Goal: Task Accomplishment & Management: Complete application form

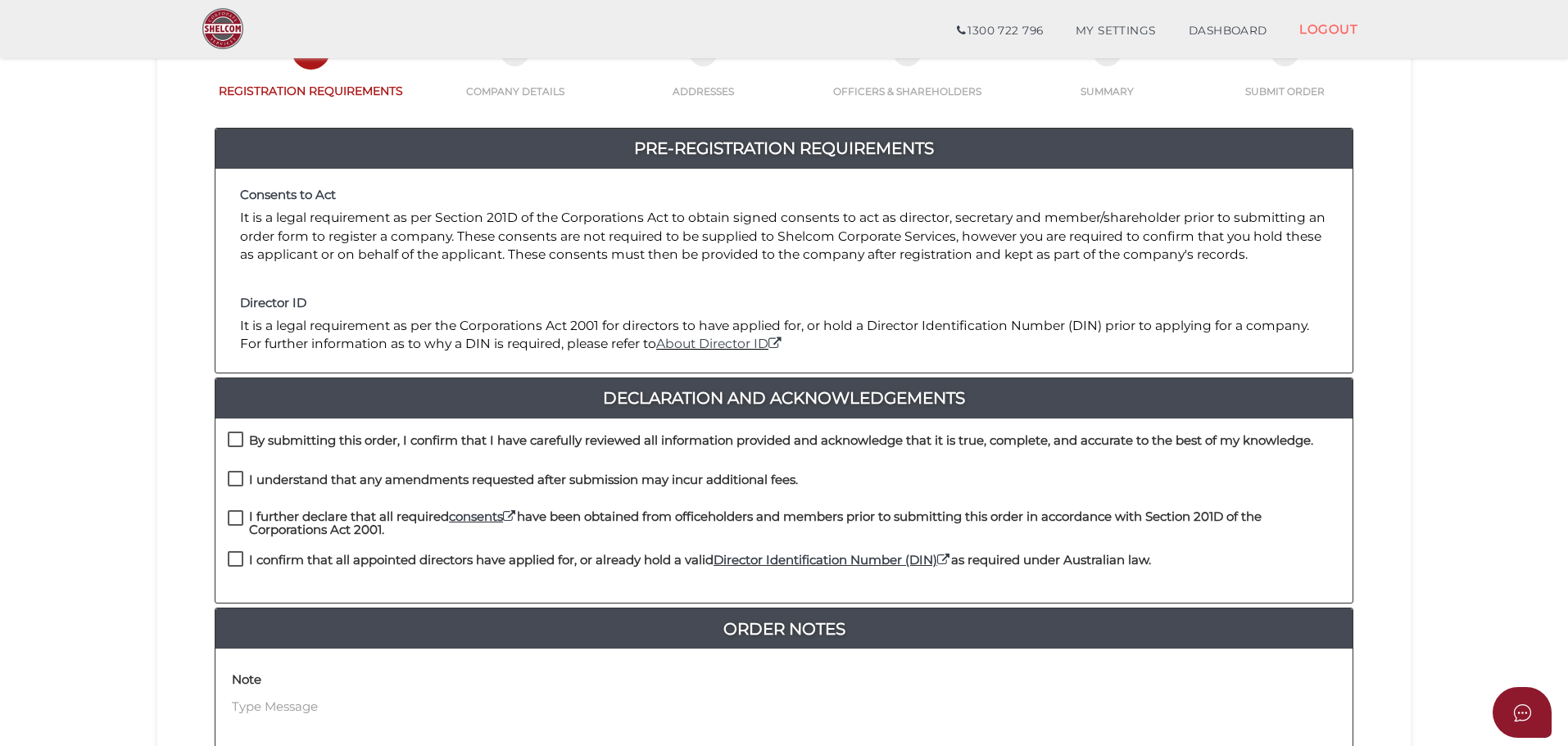
scroll to position [245, 0]
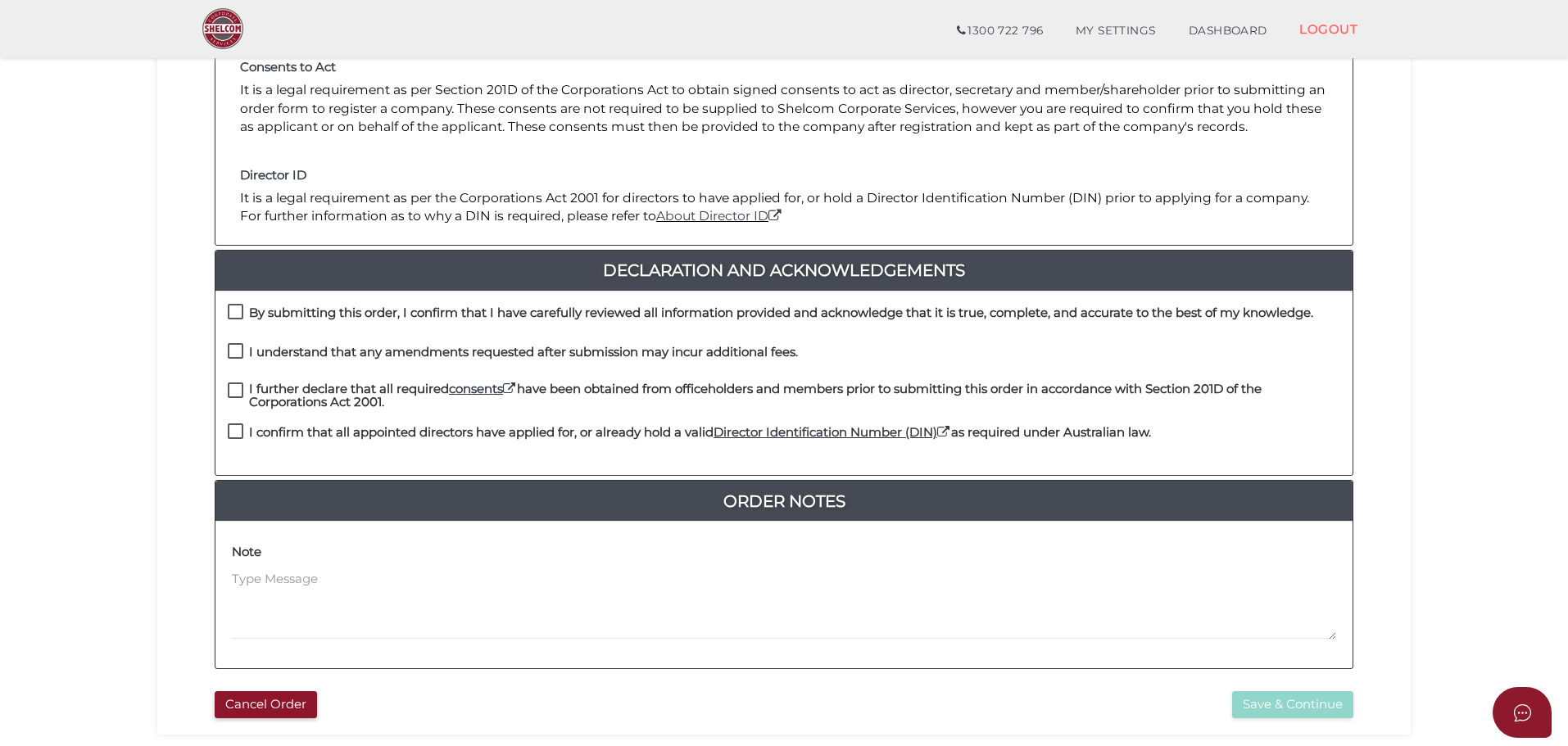
click at [240, 311] on label "By submitting this order, I confirm that I have carefully reviewed all informat…" at bounding box center [771, 317] width 1086 height 21
checkbox input "true"
click at [239, 357] on label "I understand that any amendments requested after submission may incur additiona…" at bounding box center [513, 356] width 570 height 21
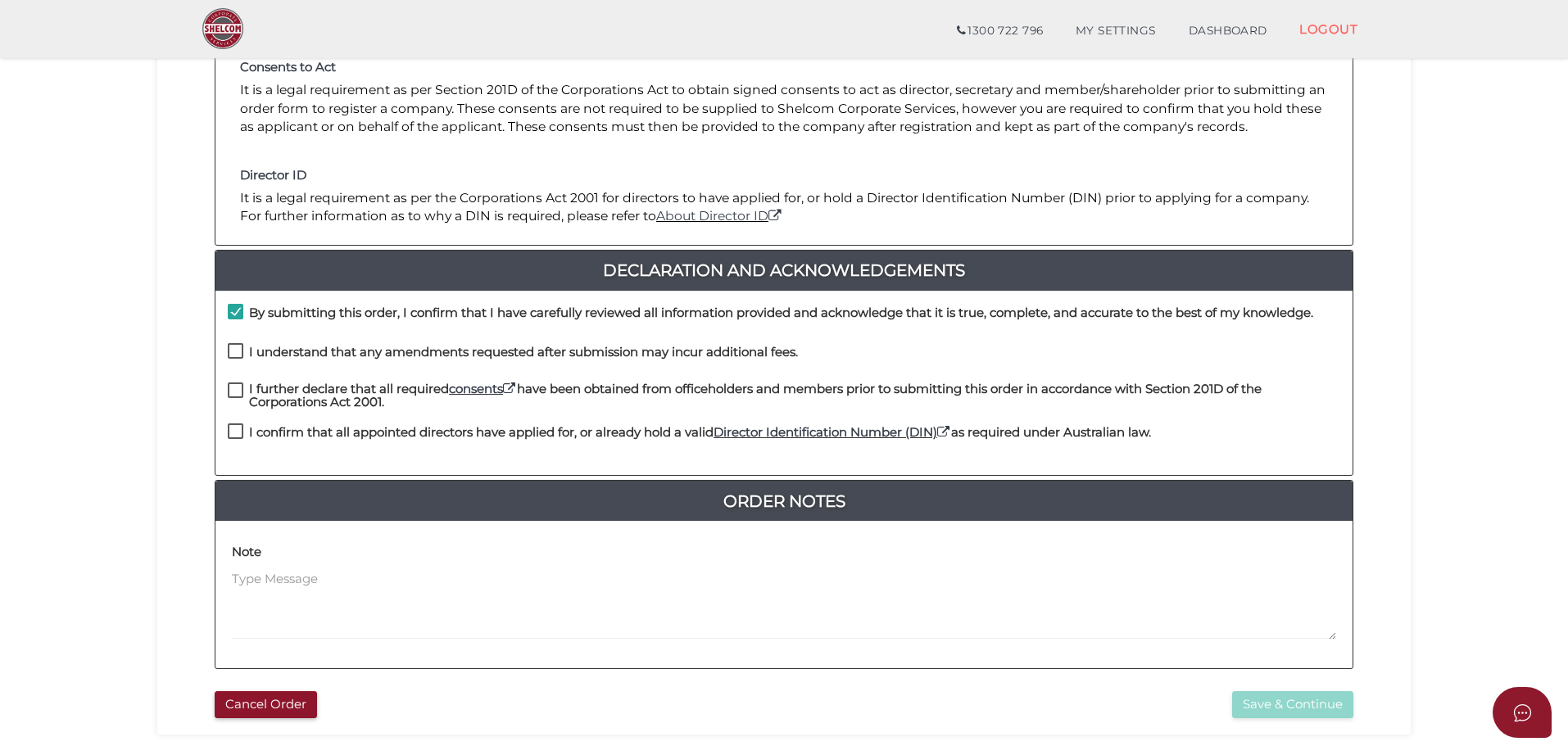
checkbox input "true"
click at [230, 399] on label "I further declare that all required consents have been obtained from officehold…" at bounding box center [784, 393] width 1113 height 21
checkbox input "true"
click at [235, 439] on label "I confirm that all appointed directors have applied for, or already hold a vali…" at bounding box center [690, 436] width 924 height 21
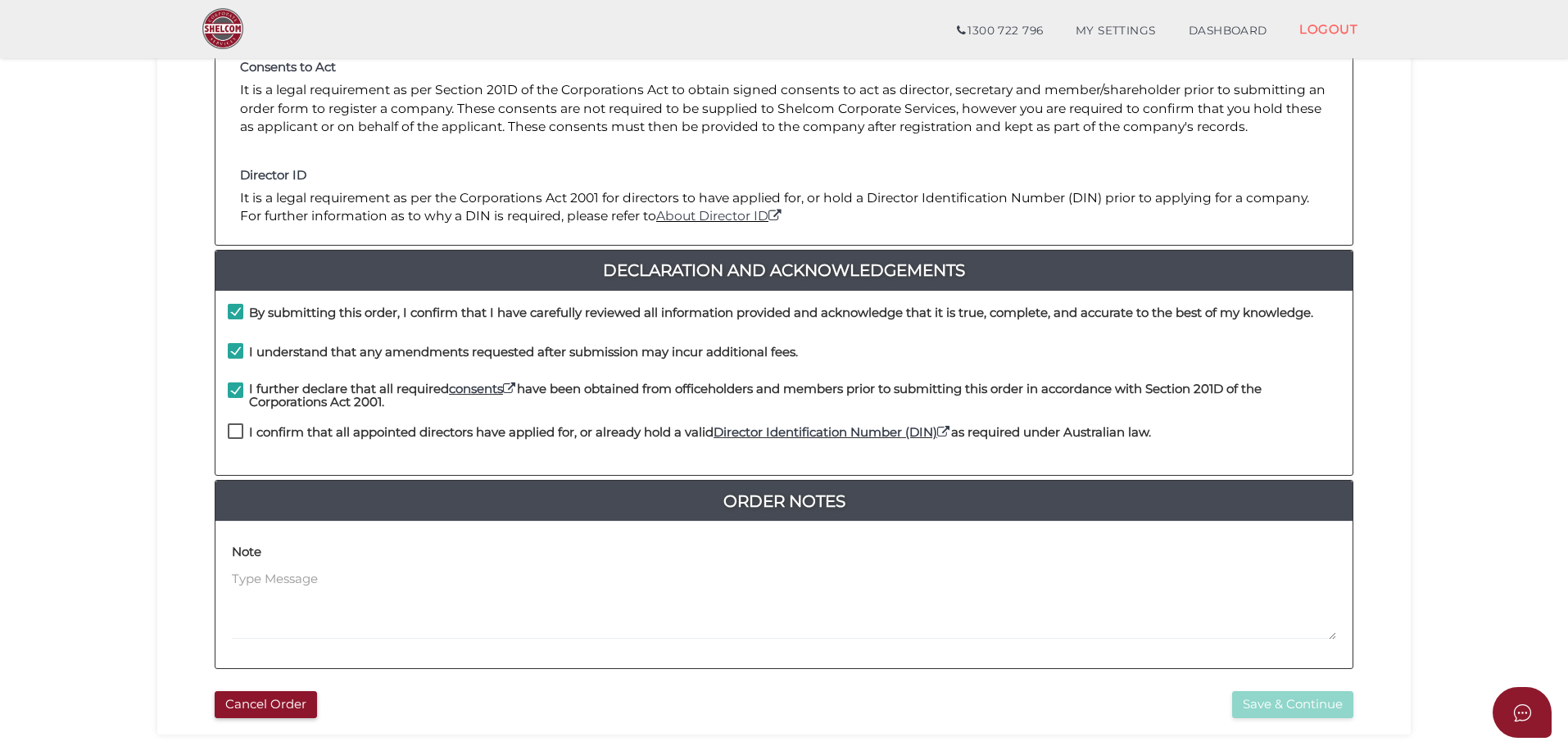
checkbox input "true"
click at [1302, 702] on button "Save & Continue" at bounding box center [1293, 704] width 121 height 27
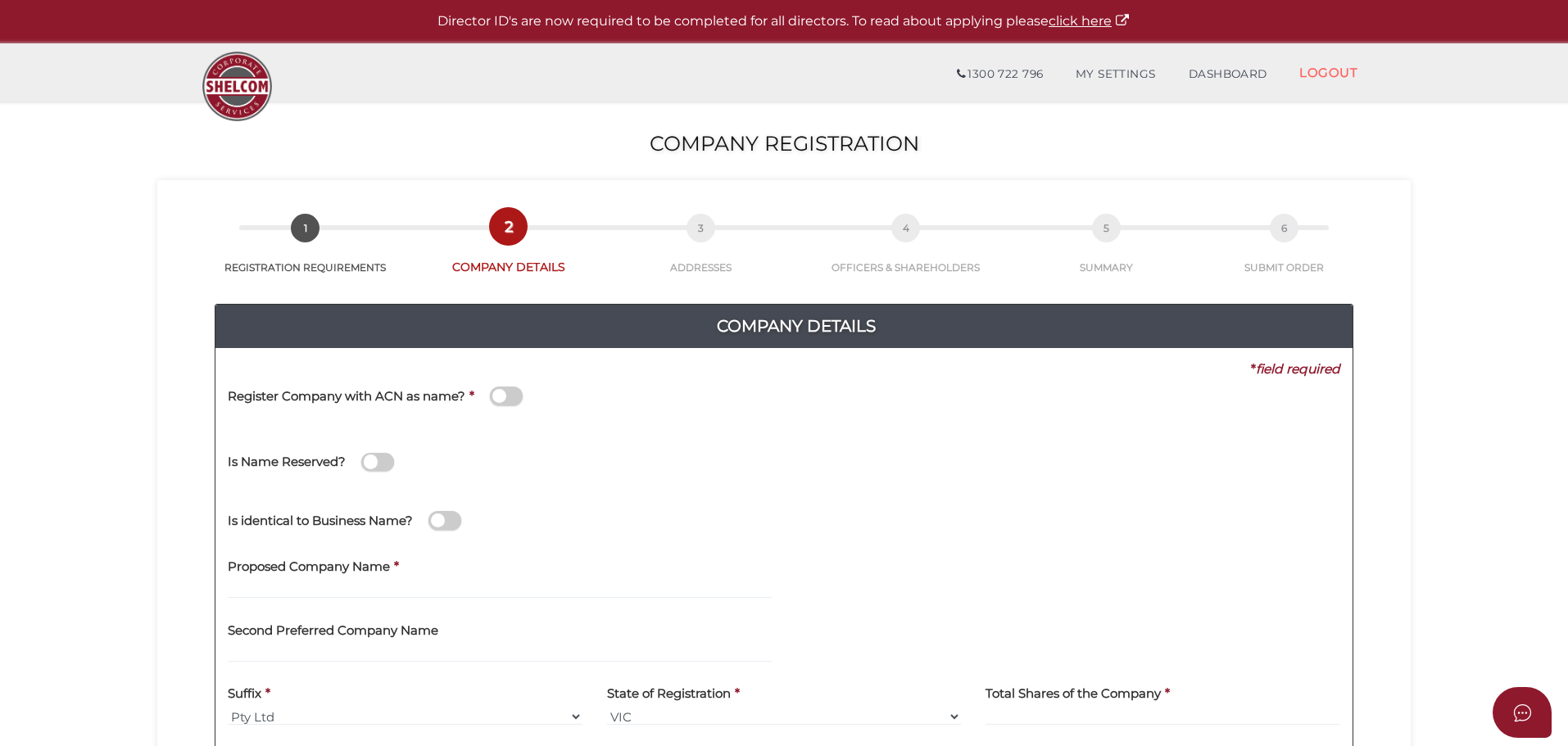
click at [118, 413] on section "Company Registration 46c9bab0b0013c62bb9cea265c6f3f34 1 REGISTRATION REQUIREMEN…" at bounding box center [784, 611] width 1568 height 1018
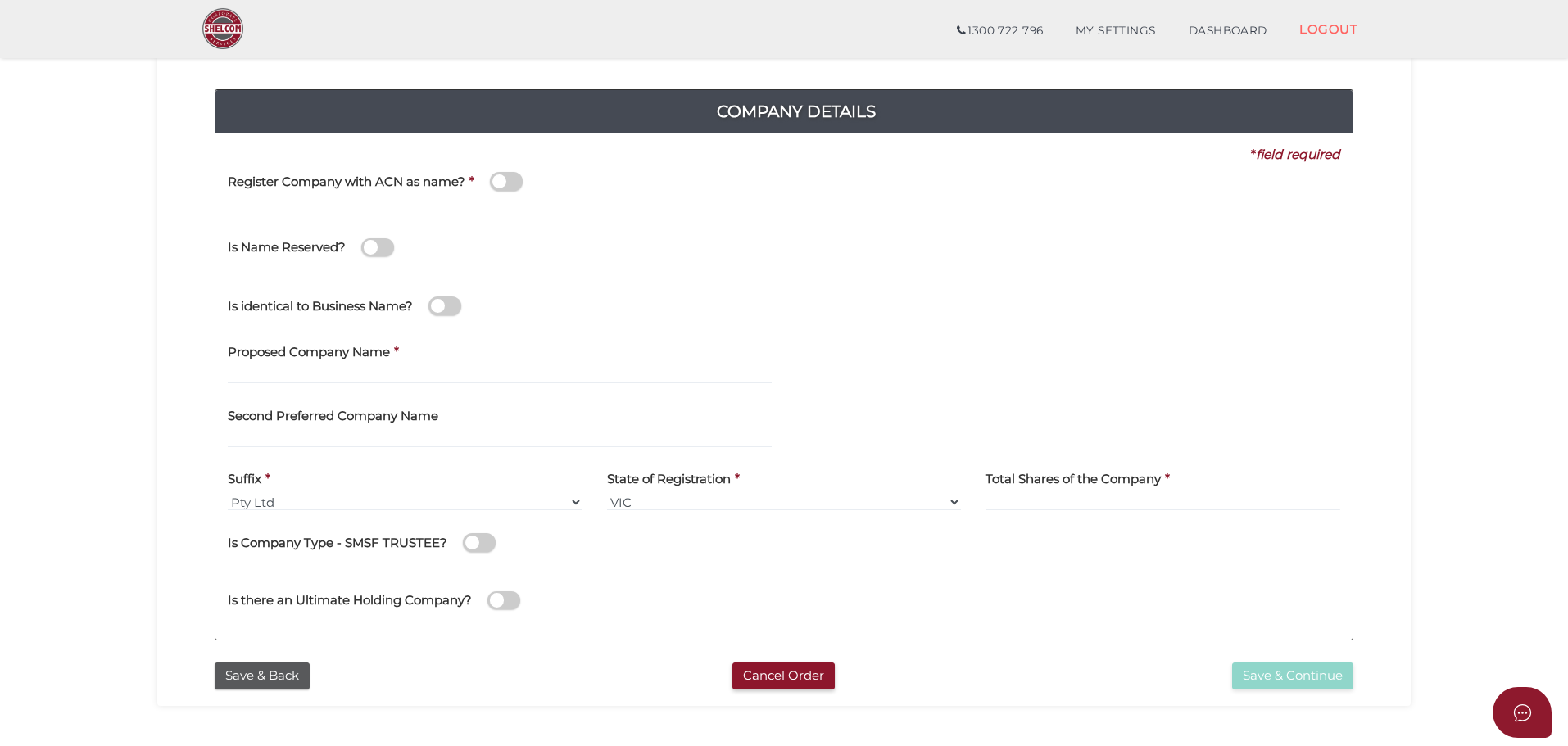
scroll to position [164, 0]
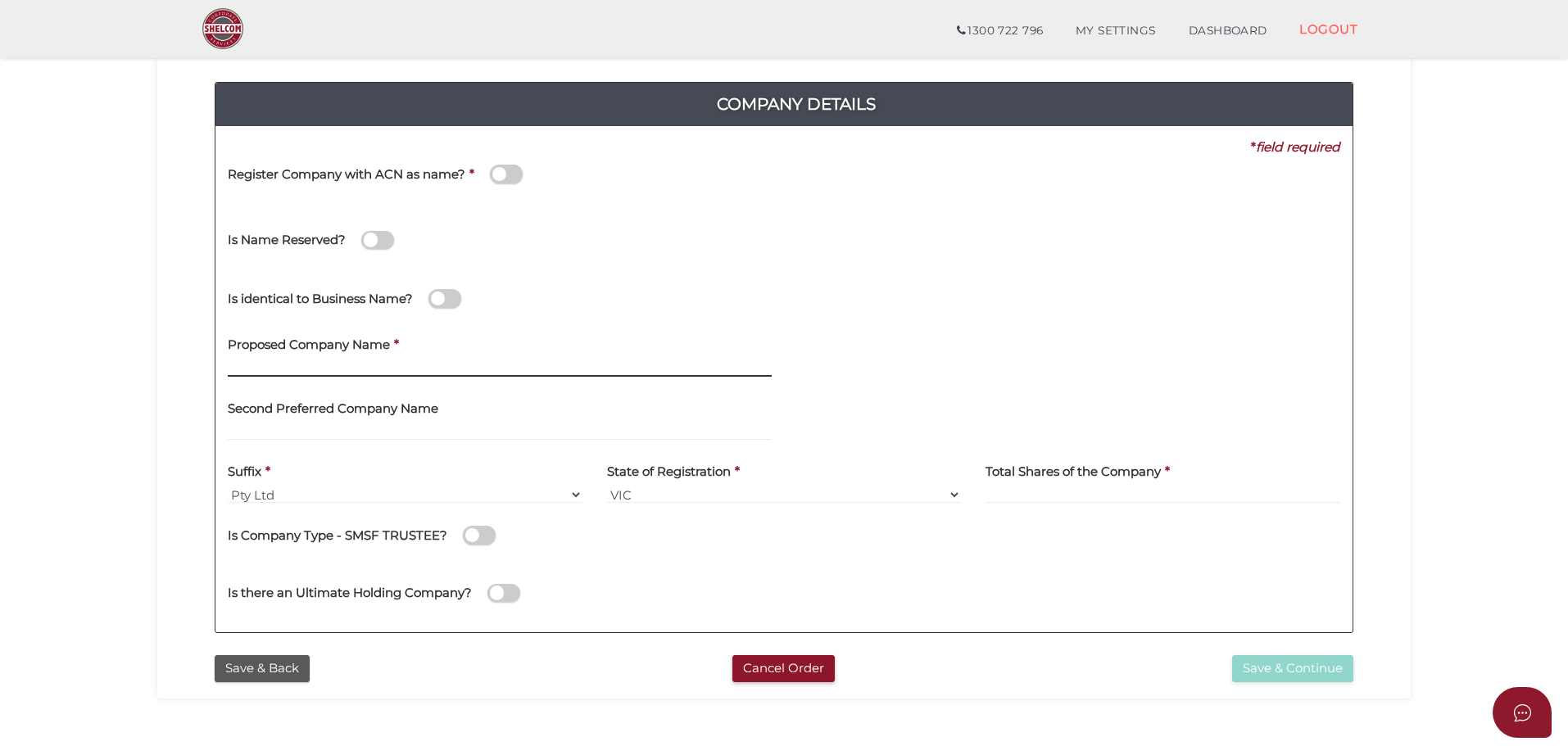
click at [372, 367] on input "text" at bounding box center [500, 367] width 544 height 18
click at [309, 370] on input "text" at bounding box center [500, 367] width 544 height 18
type input "Shimona Fraid Investments"
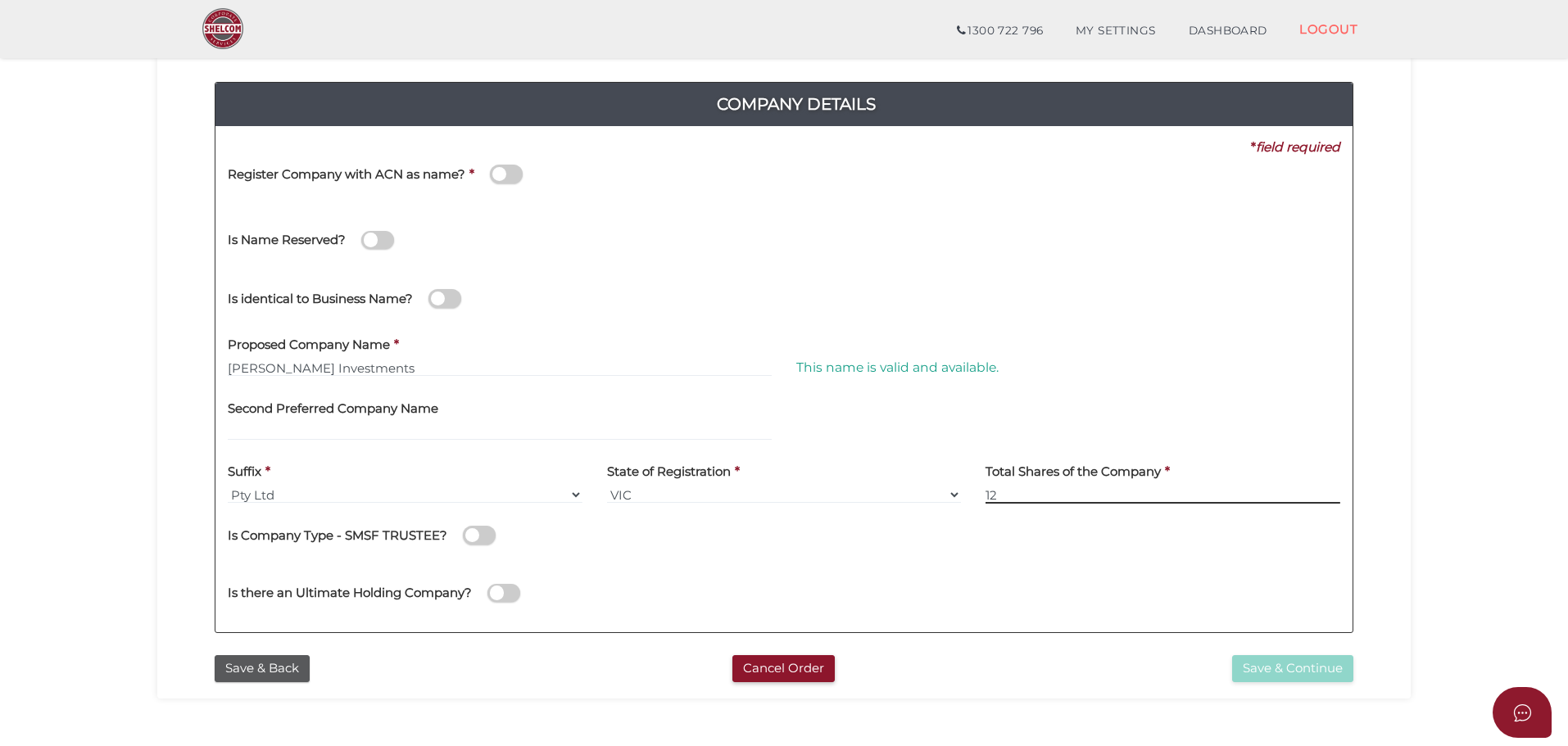
type input "12"
click at [1375, 279] on div "Company Details 0f6e52f5f2eca68b2693963826271084 46c9bab0b0013c62bb9cea265c6f3f…" at bounding box center [784, 350] width 1229 height 594
click at [1288, 675] on button "Save & Continue" at bounding box center [1293, 669] width 121 height 27
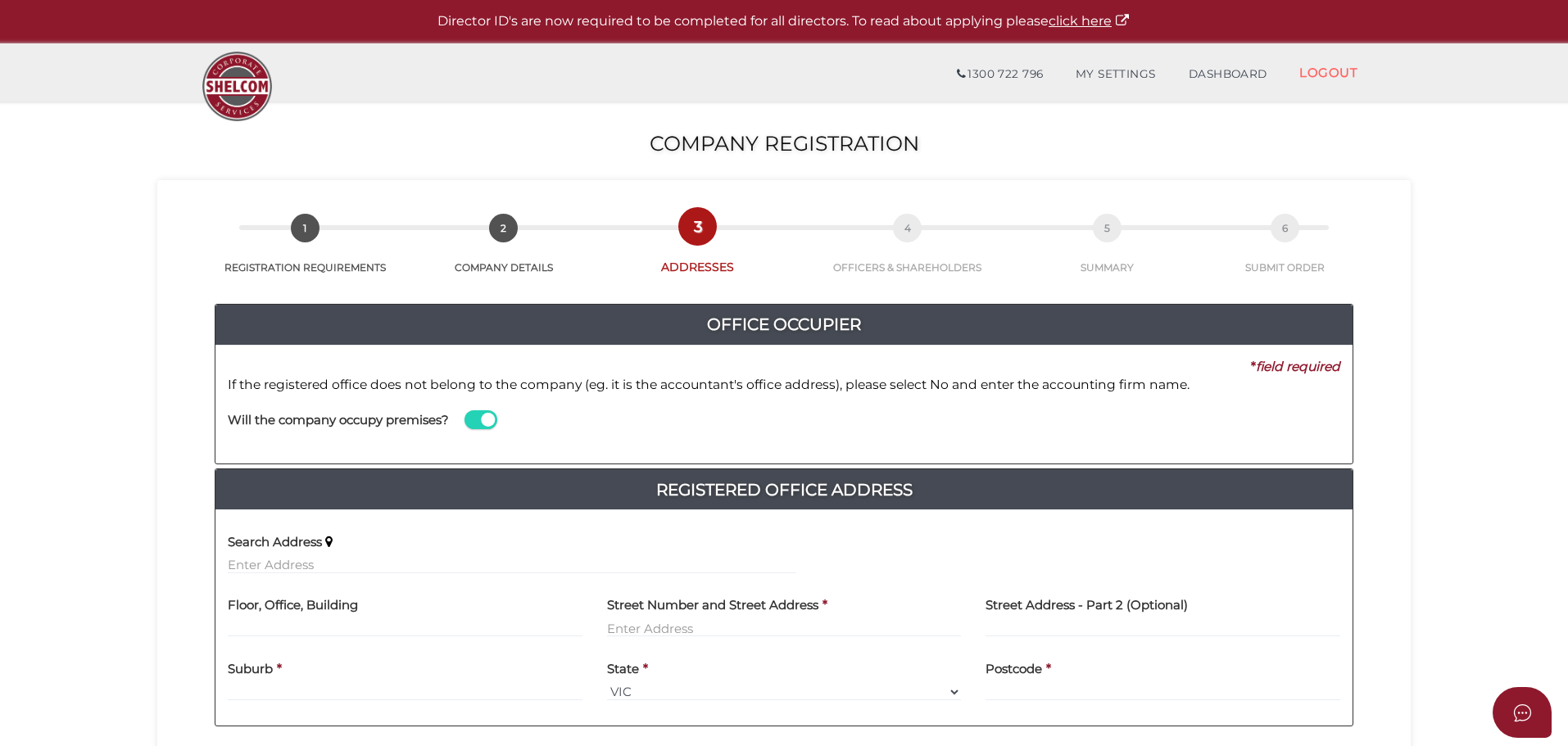
click at [138, 389] on section "Company Registration 46c9bab0b0013c62bb9cea265c6f3f34 1 REGISTRATION REQUIREMEN…" at bounding box center [784, 646] width 1568 height 1088
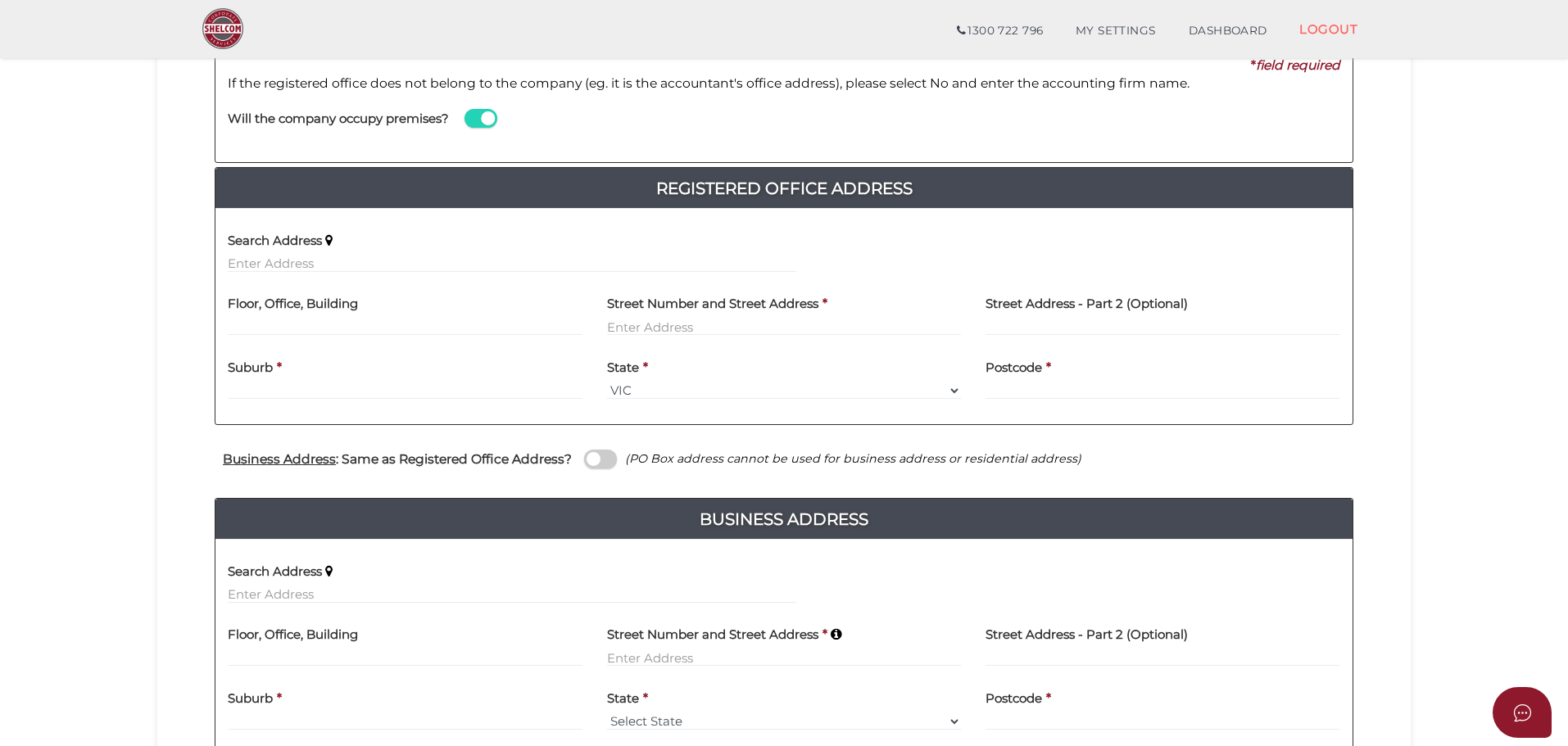
scroll to position [245, 0]
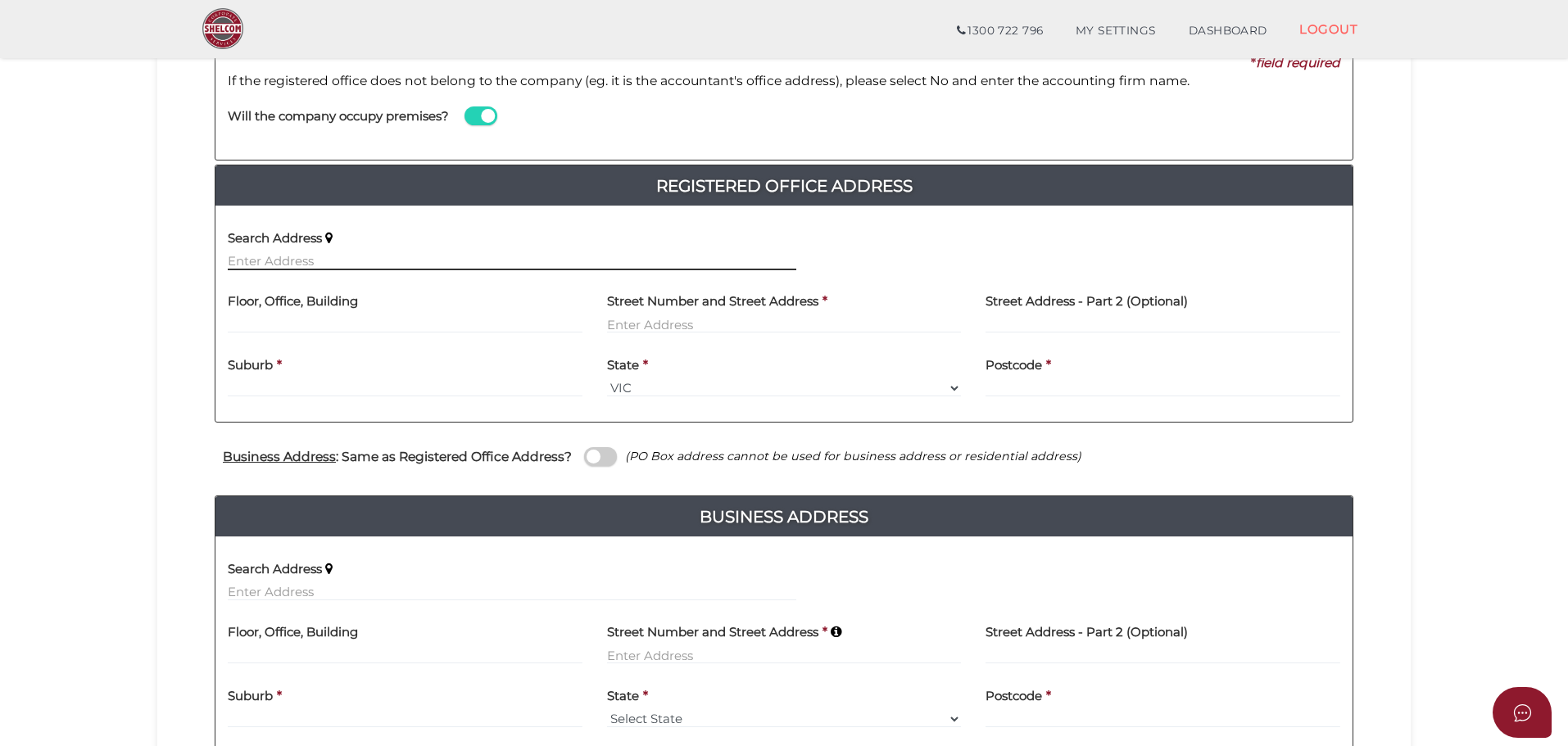
click at [279, 257] on input "text" at bounding box center [512, 261] width 569 height 18
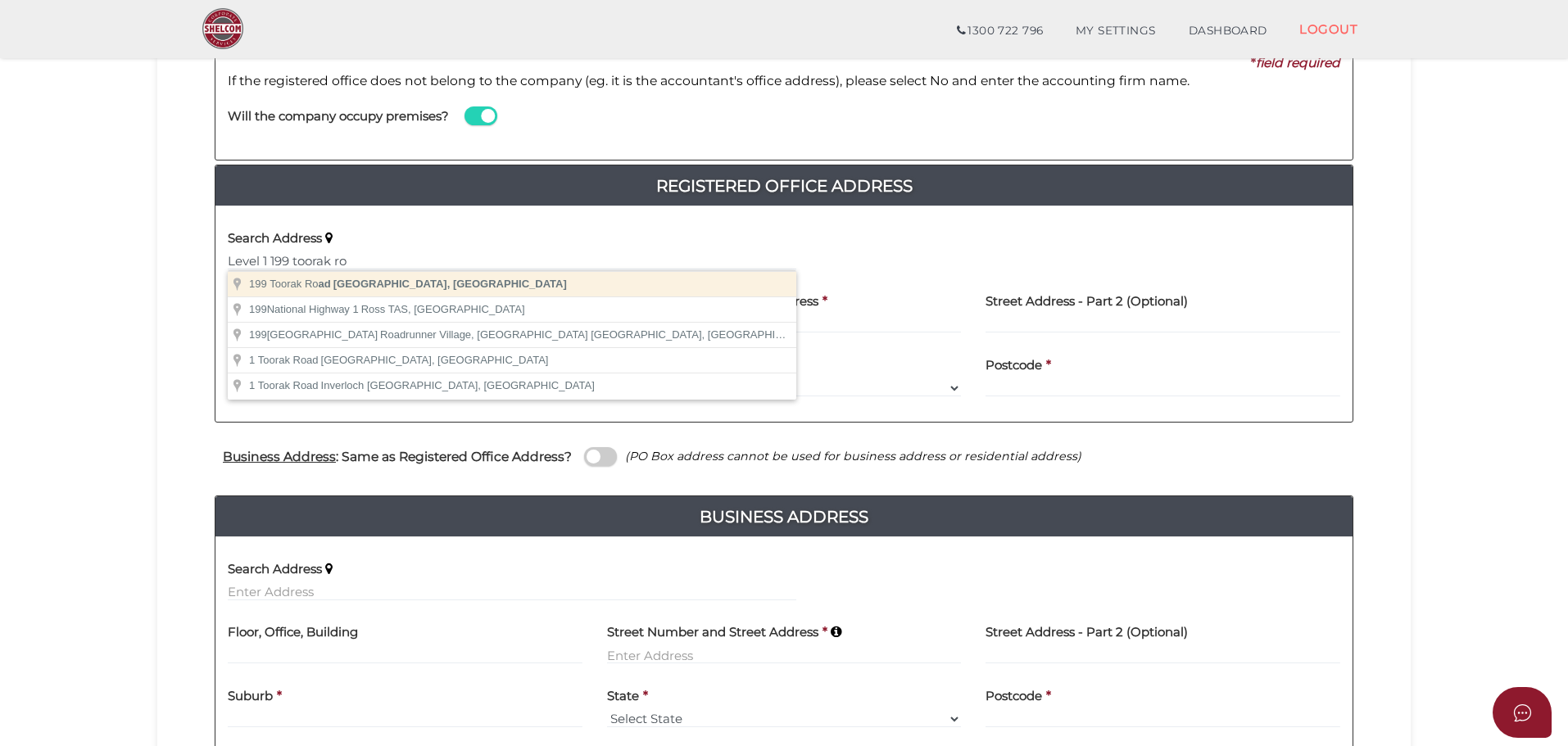
type input "199 Toorak Road, South Yarra VIC, Australia"
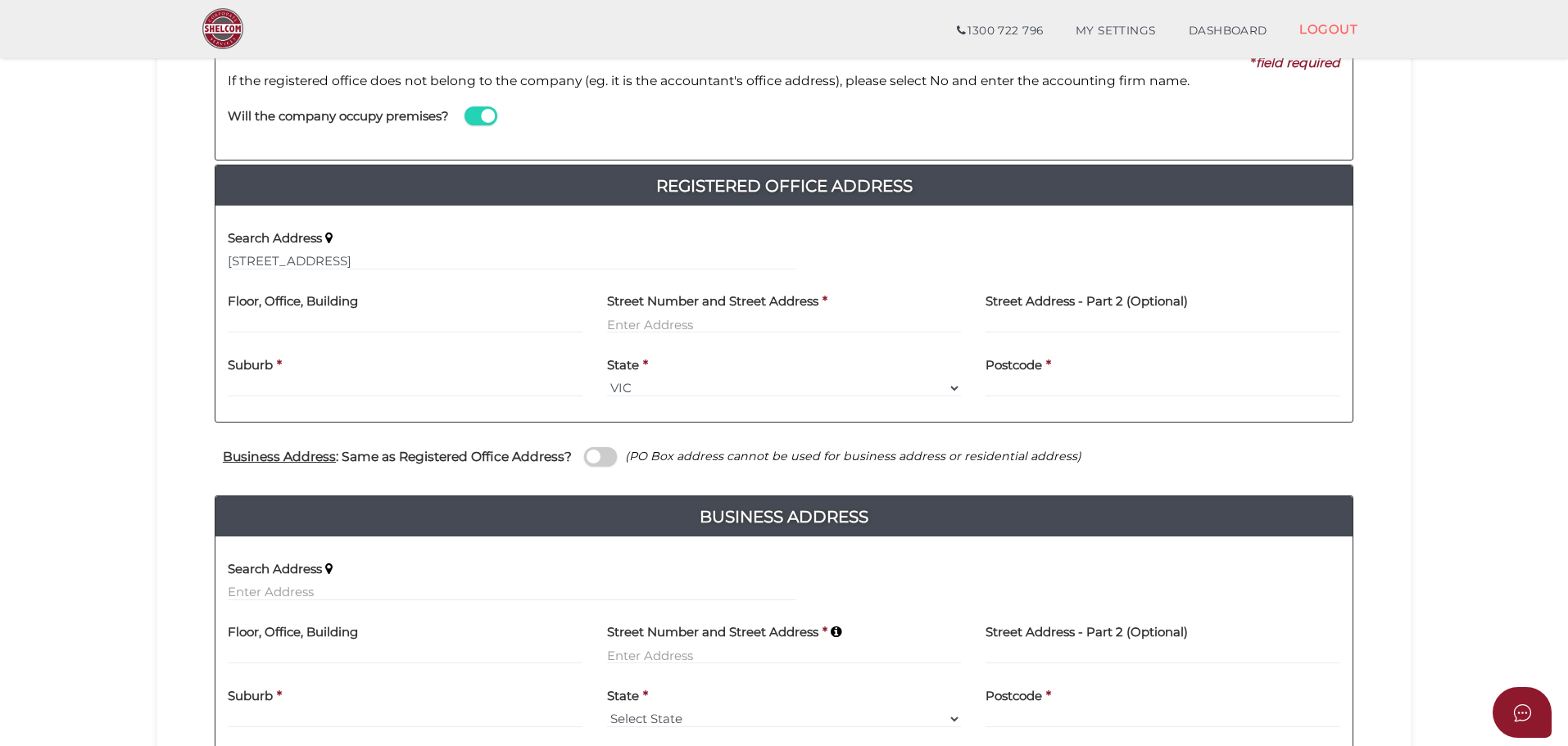
type input "199 Toorak Road"
type input "South Yarra"
select select "VIC"
type input "3141"
click at [353, 321] on input "text" at bounding box center [406, 324] width 355 height 18
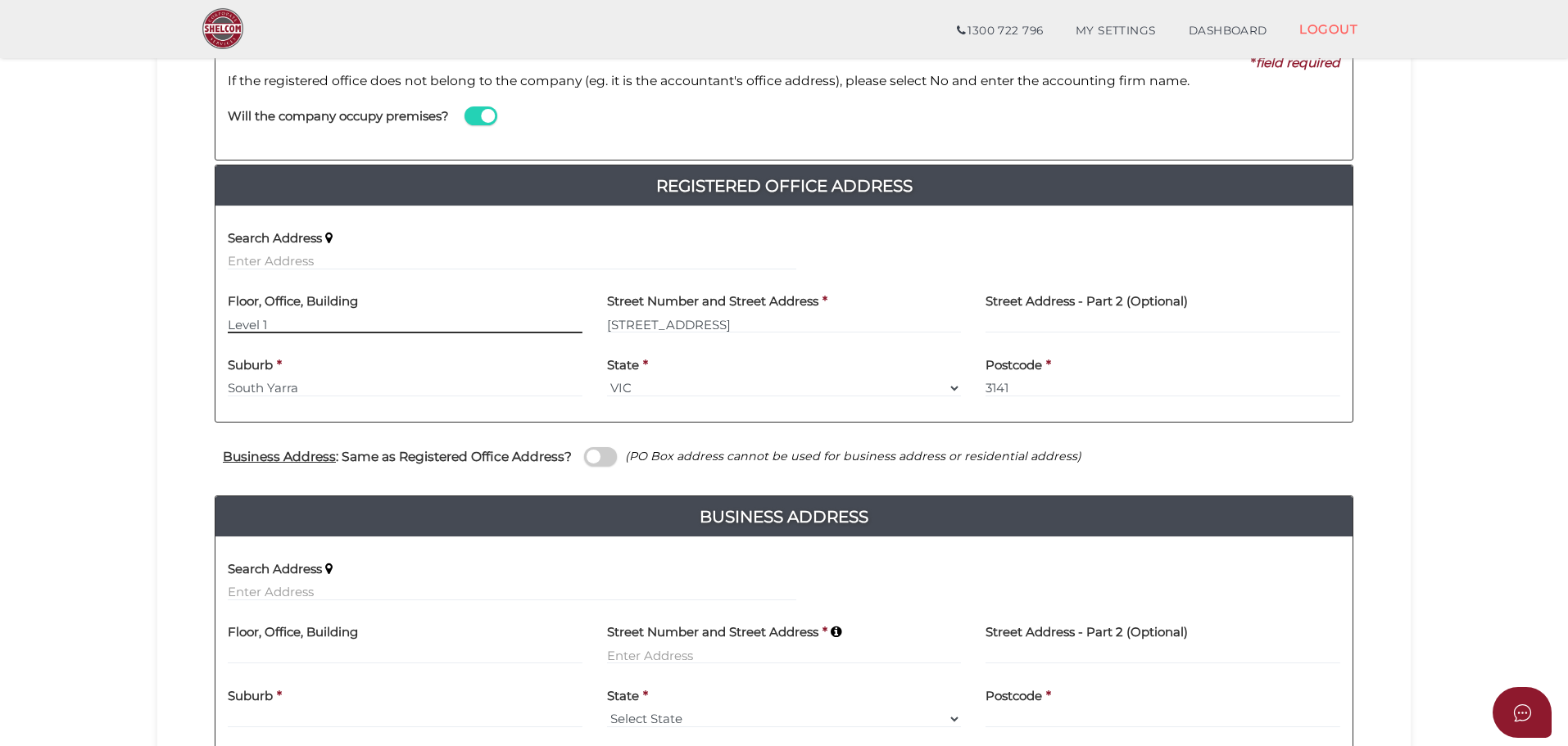
type input "Level 1"
click at [604, 464] on span at bounding box center [601, 457] width 33 height 19
click at [0, 0] on input "checkbox" at bounding box center [0, 0] width 0 height 0
type input "Level 1"
type input "199 Toorak Road"
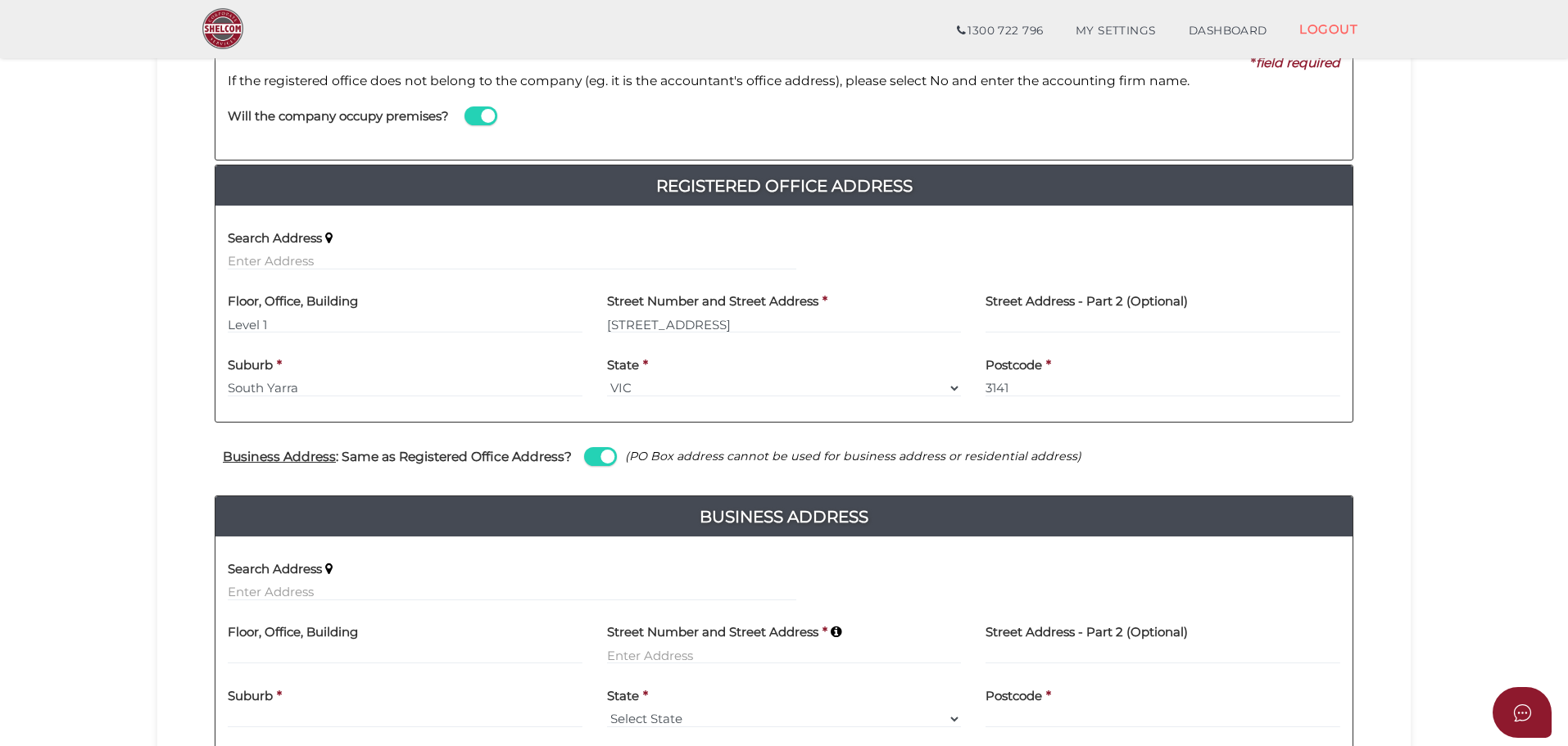
type input "South Yarra"
select select "VIC"
type input "3141"
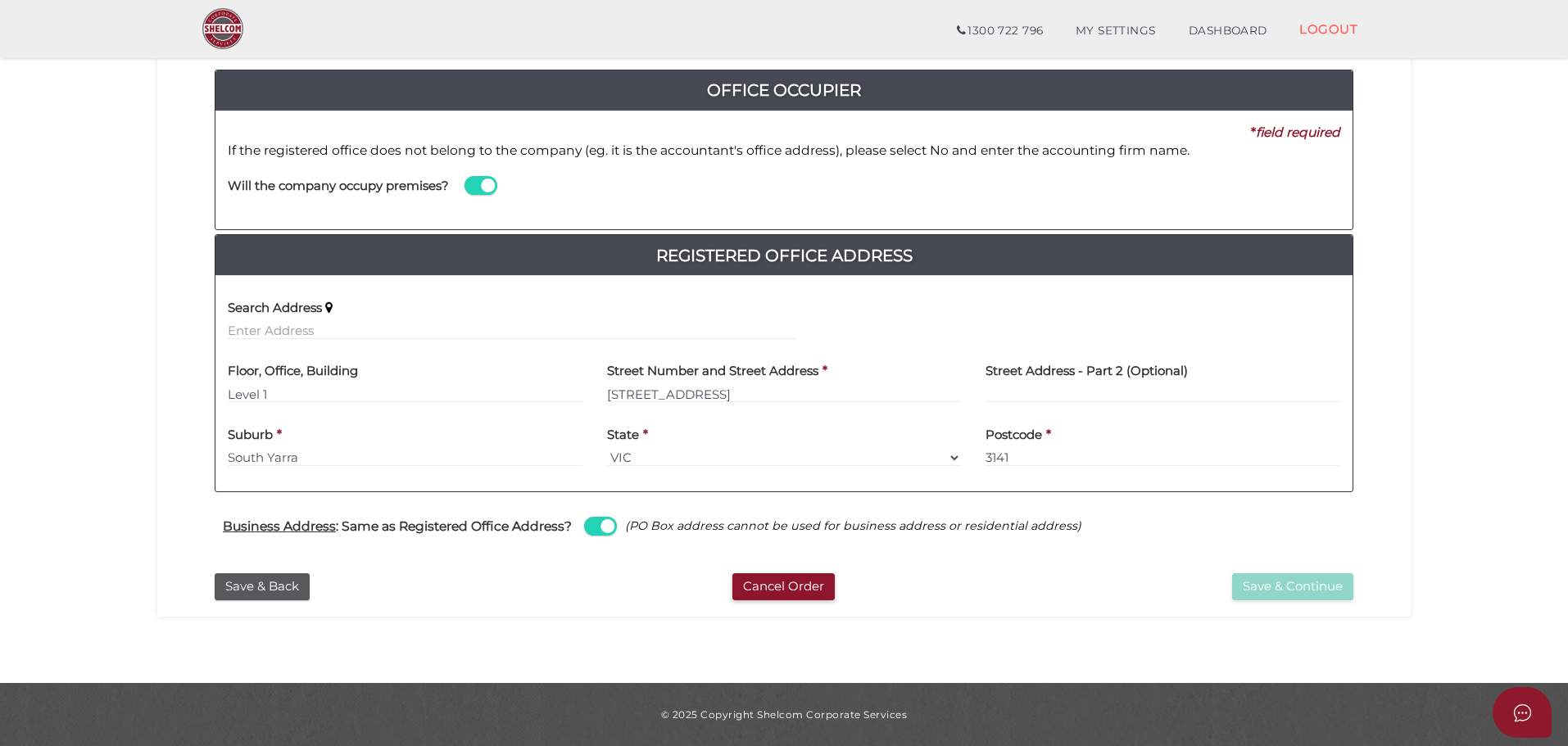
scroll to position [176, 0]
drag, startPoint x: 596, startPoint y: 522, endPoint x: 587, endPoint y: 520, distance: 9.2
click at [596, 522] on span at bounding box center [601, 527] width 33 height 19
click at [0, 0] on input "checkbox" at bounding box center [0, 0] width 0 height 0
select select
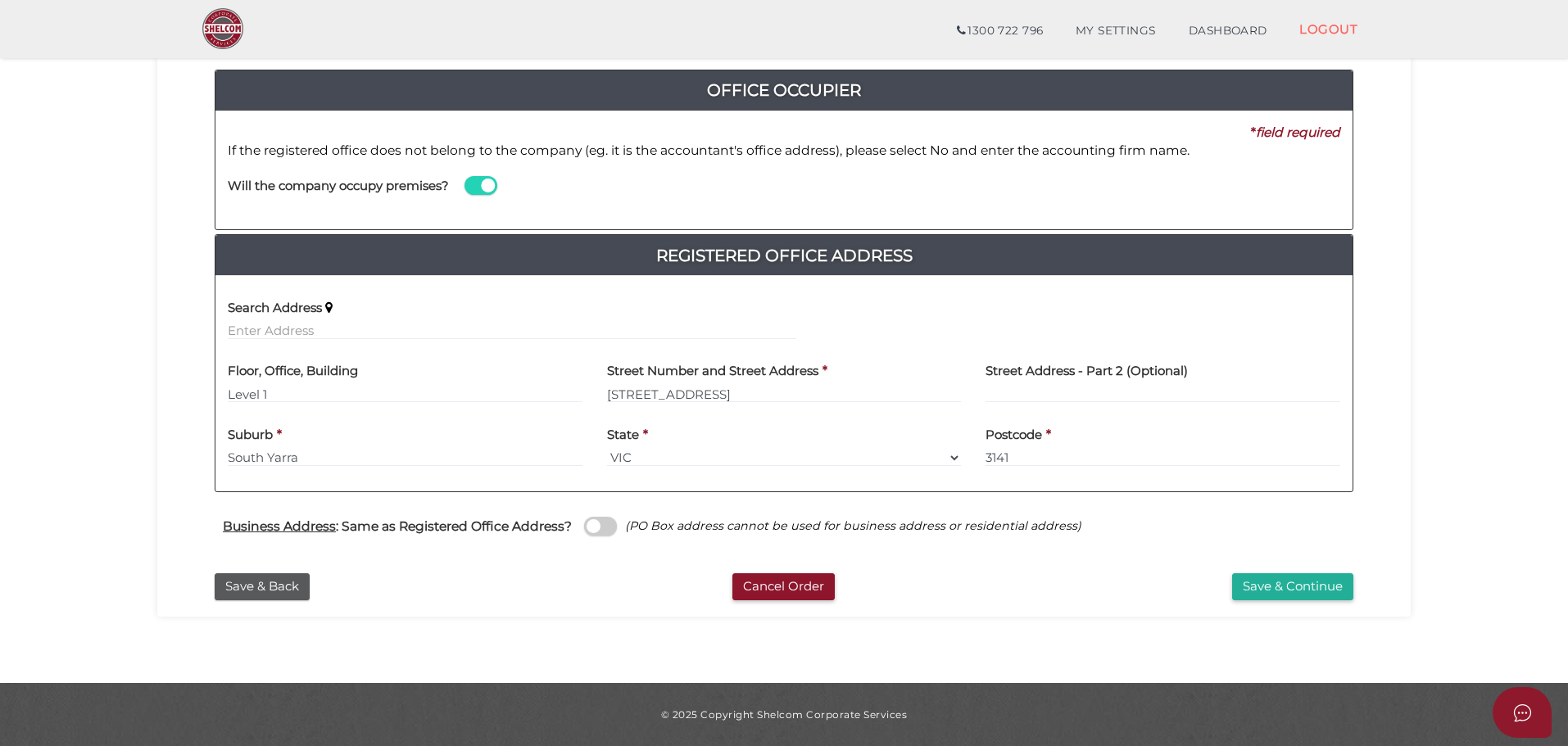
scroll to position [245, 0]
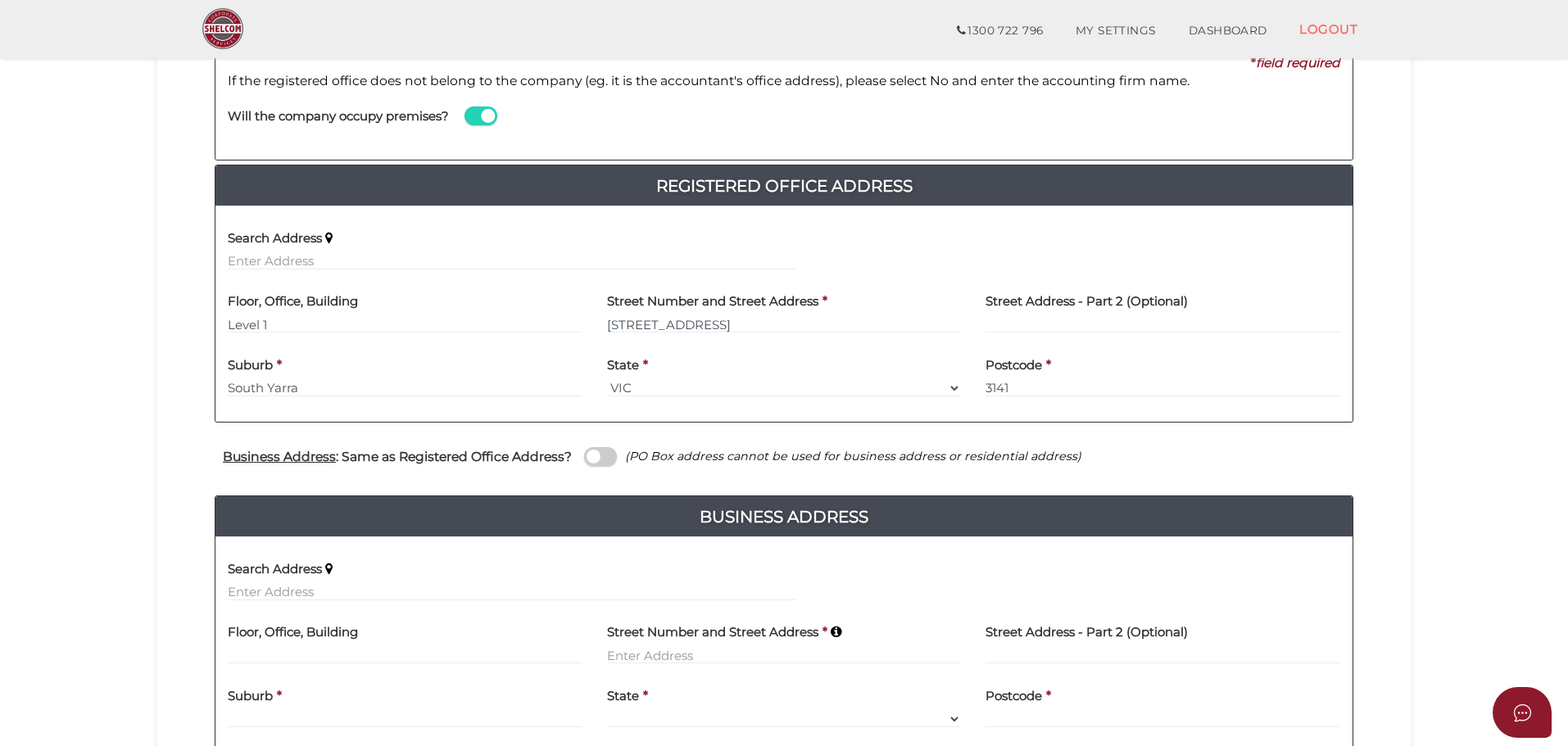
click at [472, 118] on span at bounding box center [481, 116] width 33 height 19
click at [0, 0] on input "checkbox" at bounding box center [0, 0] width 0 height 0
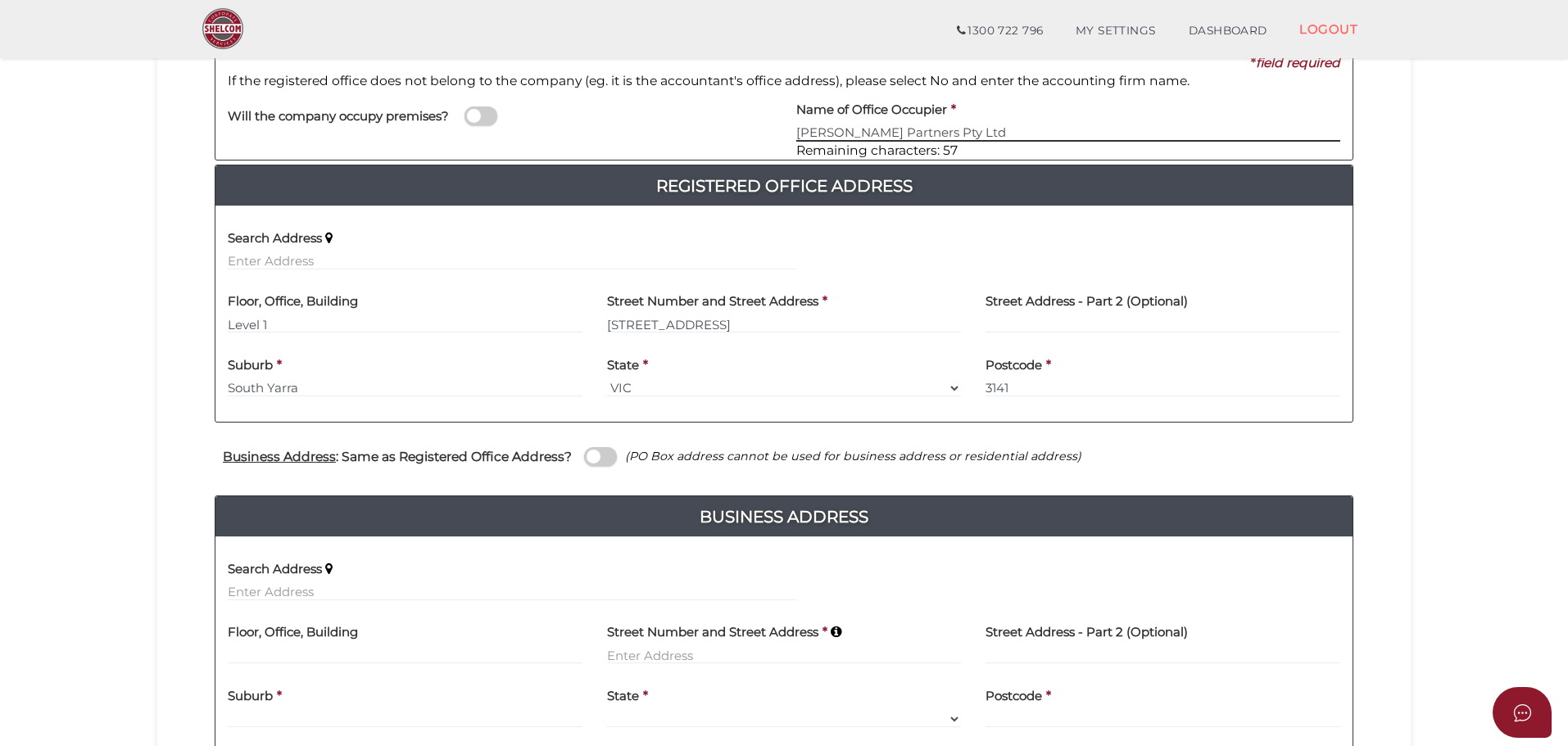
type input "Sutton Partners Pty Ltd"
click at [149, 353] on section "Company Registration 46c9bab0b0013c62bb9cea265c6f3f34 1 REGISTRATION REQUIREMEN…" at bounding box center [784, 342] width 1568 height 1088
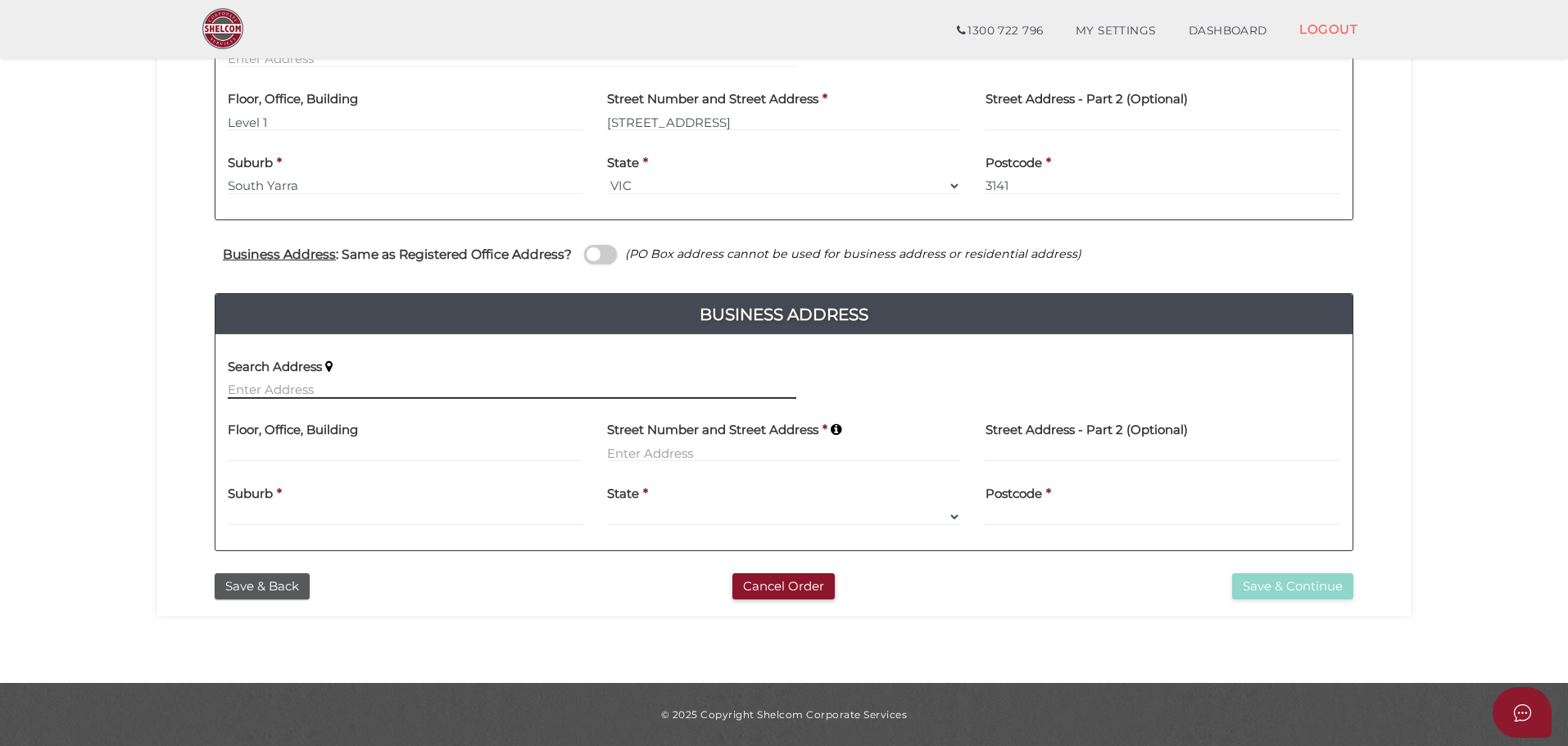
click at [254, 383] on input "text" at bounding box center [512, 390] width 569 height 18
drag, startPoint x: 138, startPoint y: 346, endPoint x: 133, endPoint y: 380, distance: 34.4
click at [133, 380] on section "Company Registration 46c9bab0b0013c62bb9cea265c6f3f34 1 REGISTRATION REQUIREMEN…" at bounding box center [784, 139] width 1568 height 1088
click at [269, 389] on input "text" at bounding box center [512, 390] width 569 height 18
click at [245, 386] on input "text" at bounding box center [512, 390] width 569 height 18
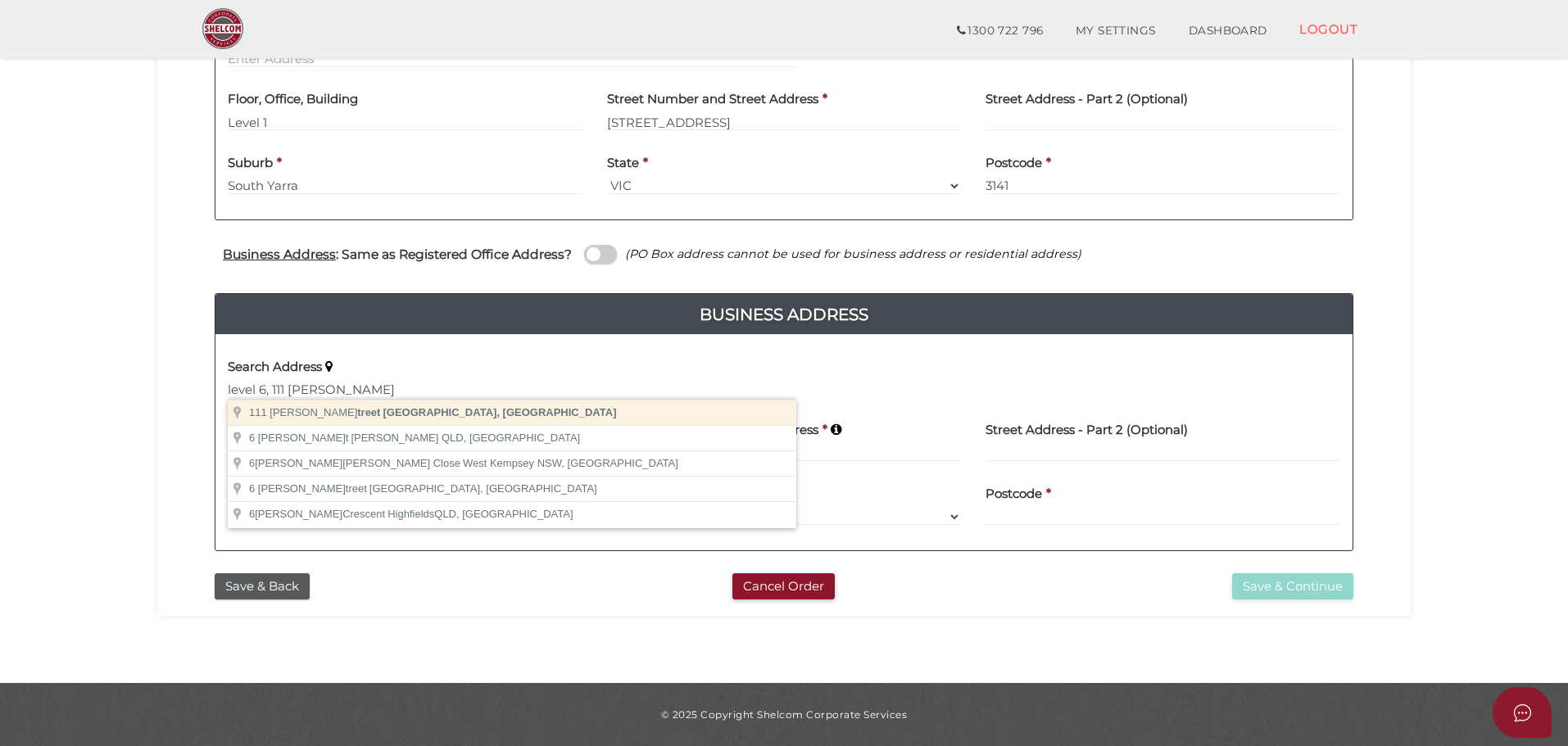
type input "111 Cecil Street, South Melbourne VIC, Australia"
type input "[STREET_ADDRESS][PERSON_NAME]"
type input "[GEOGRAPHIC_DATA]"
select select "VIC"
type input "3205"
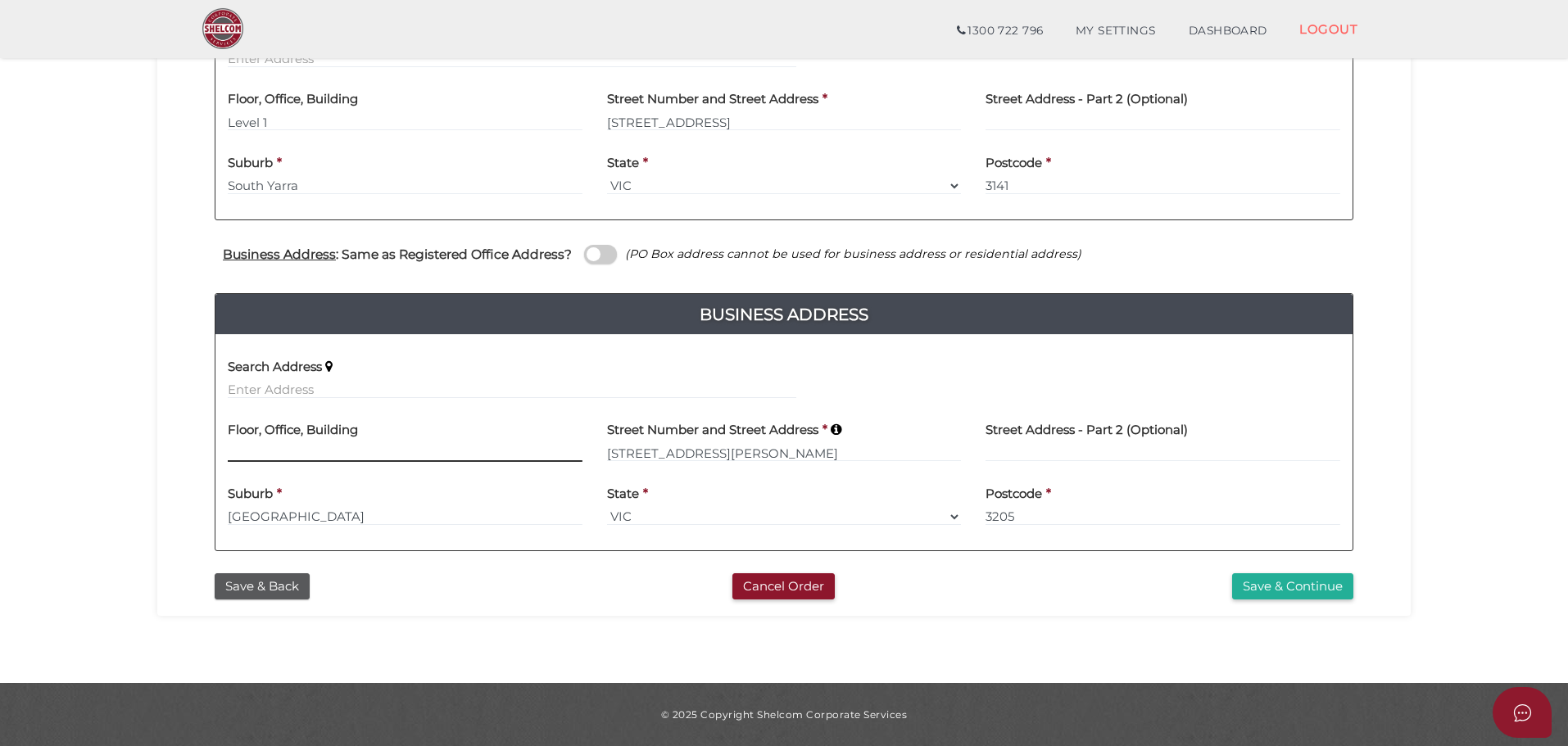
click at [395, 447] on input at bounding box center [406, 453] width 355 height 18
type input "Level 6"
click at [113, 505] on section "Company Registration 46c9bab0b0013c62bb9cea265c6f3f34 1 REGISTRATION REQUIREMEN…" at bounding box center [784, 139] width 1568 height 1088
click at [1275, 581] on button "Save & Continue" at bounding box center [1293, 587] width 121 height 27
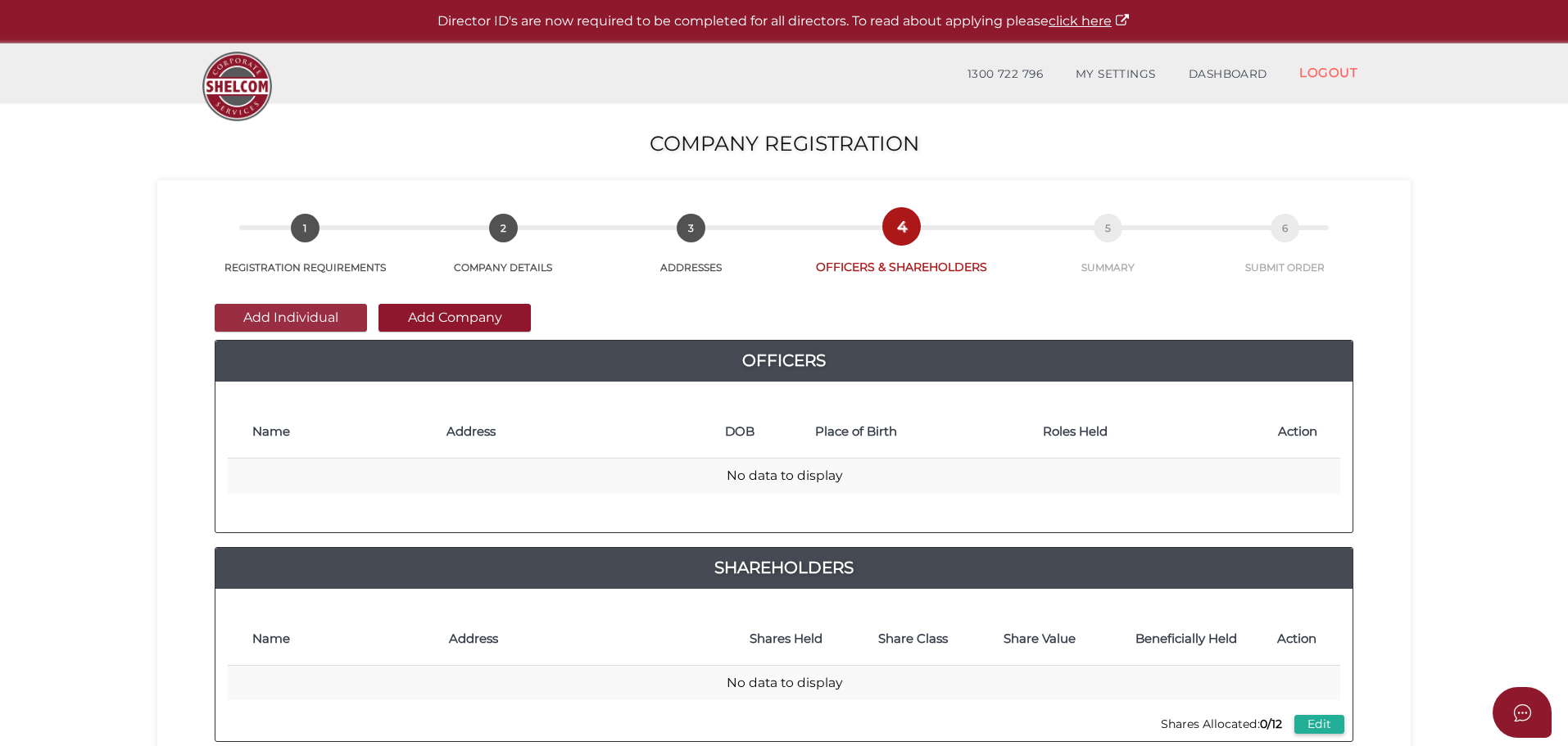
click at [305, 318] on button "Add Individual" at bounding box center [291, 318] width 152 height 28
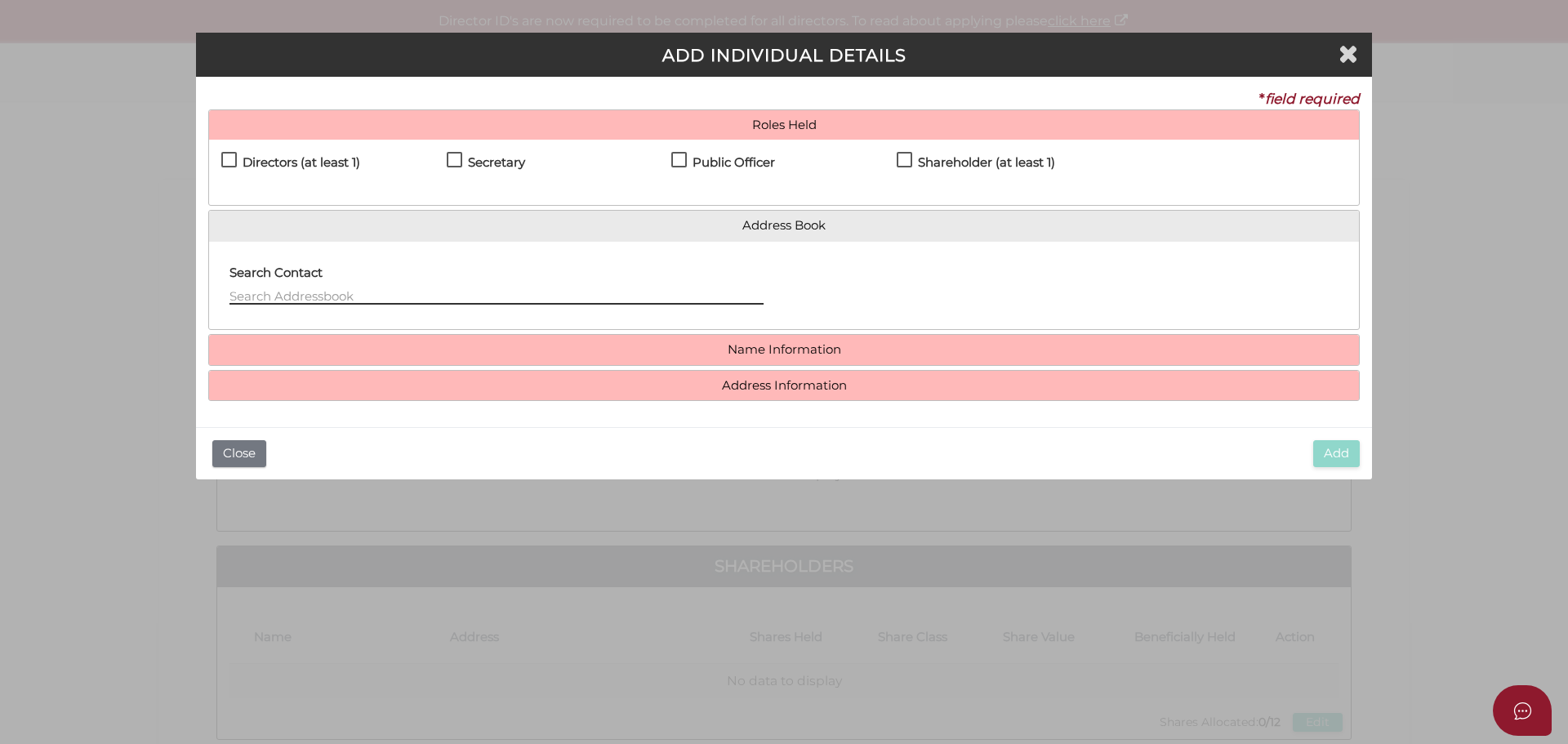
click at [323, 295] on input "text" at bounding box center [496, 295] width 535 height 18
drag, startPoint x: 234, startPoint y: 164, endPoint x: 378, endPoint y: 159, distance: 144.1
click at [234, 165] on label "Directors (at least 1)" at bounding box center [291, 167] width 139 height 21
checkbox input "true"
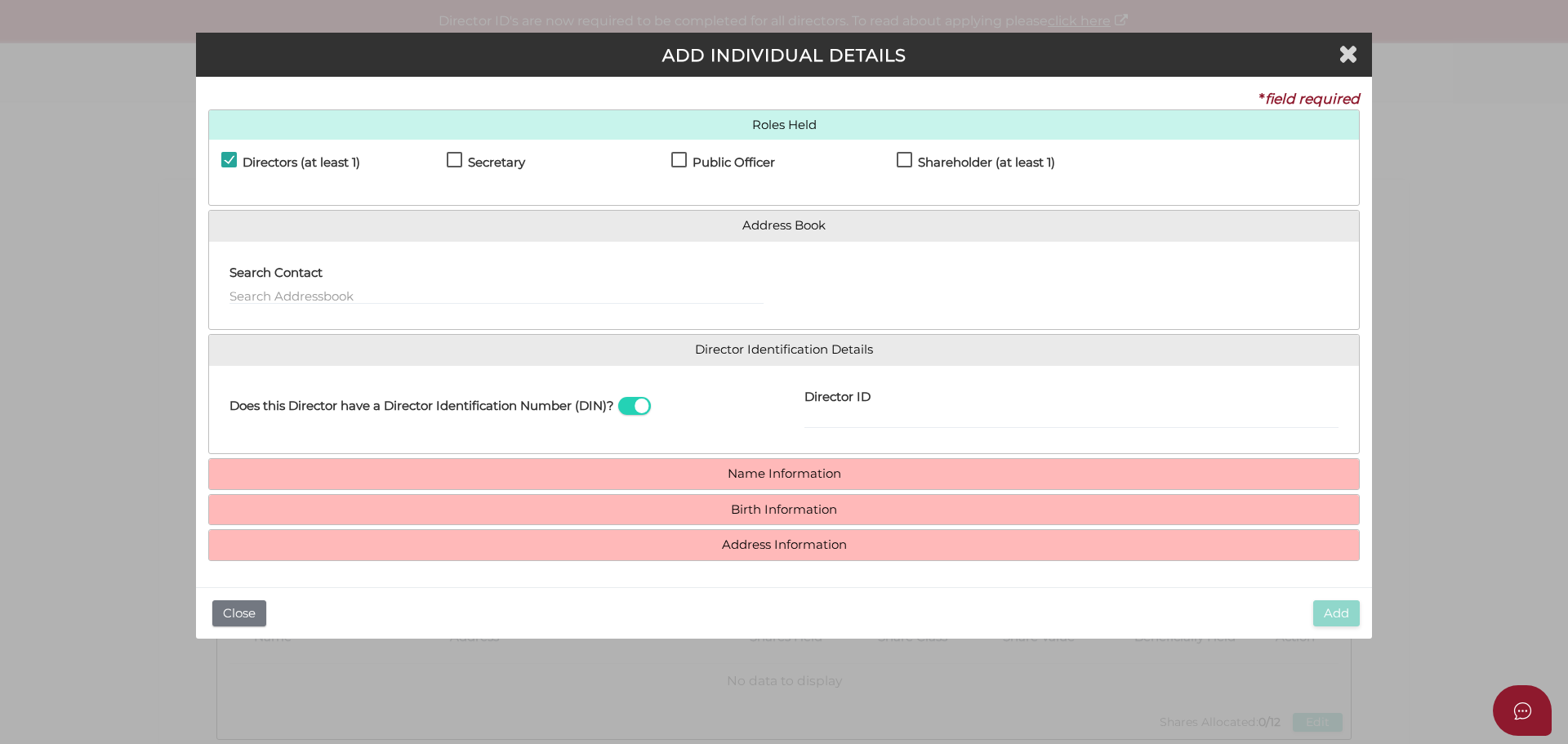
click at [445, 162] on div "Directors (at least 1)" at bounding box center [334, 166] width 226 height 29
click at [456, 165] on label "Secretary" at bounding box center [486, 167] width 78 height 21
checkbox input "true"
drag, startPoint x: 681, startPoint y: 158, endPoint x: 698, endPoint y: 159, distance: 17.0
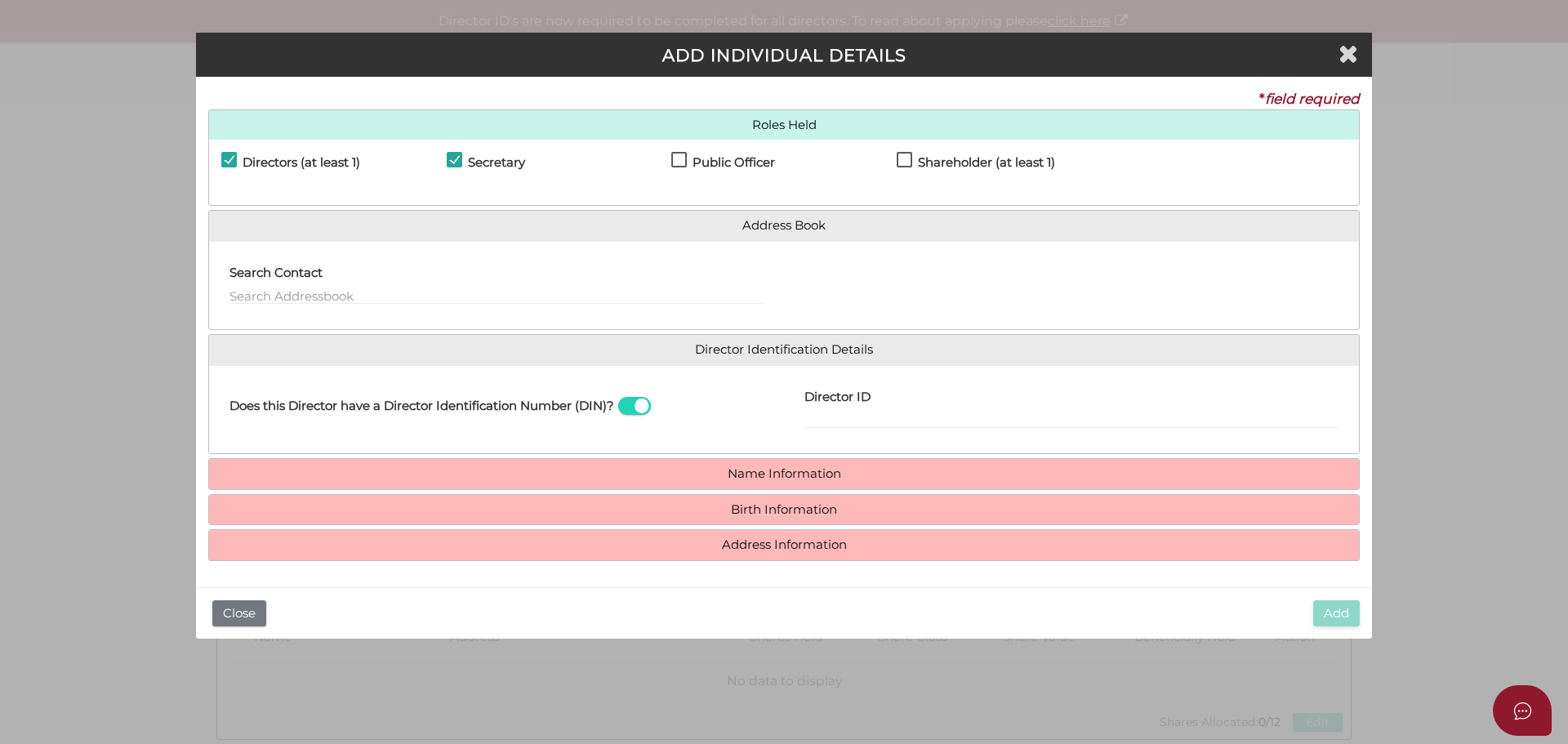
click at [682, 159] on label "Public Officer" at bounding box center [724, 167] width 104 height 21
checkbox input "true"
click at [914, 160] on label "Shareholder (at least 1)" at bounding box center [975, 167] width 159 height 21
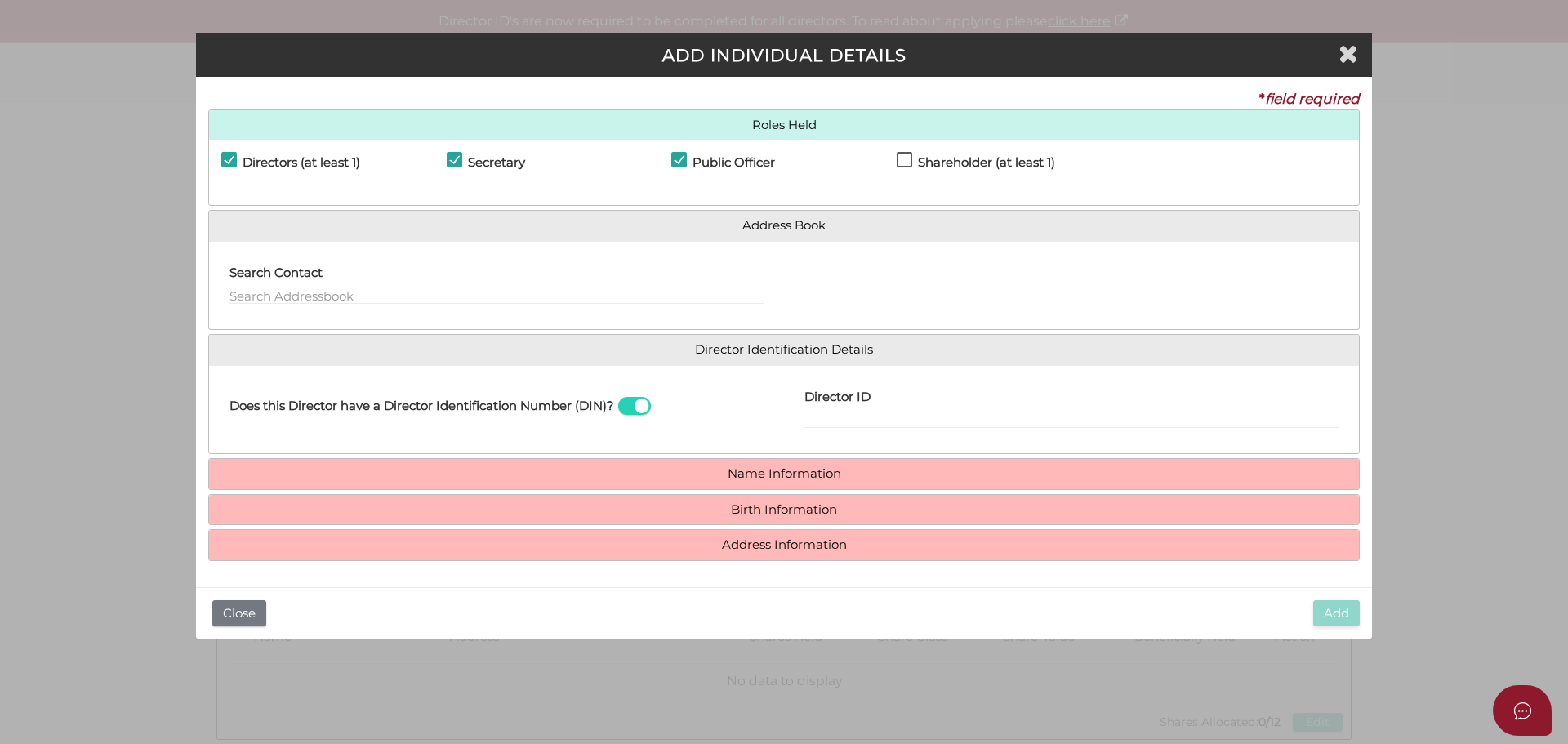
checkbox input "true"
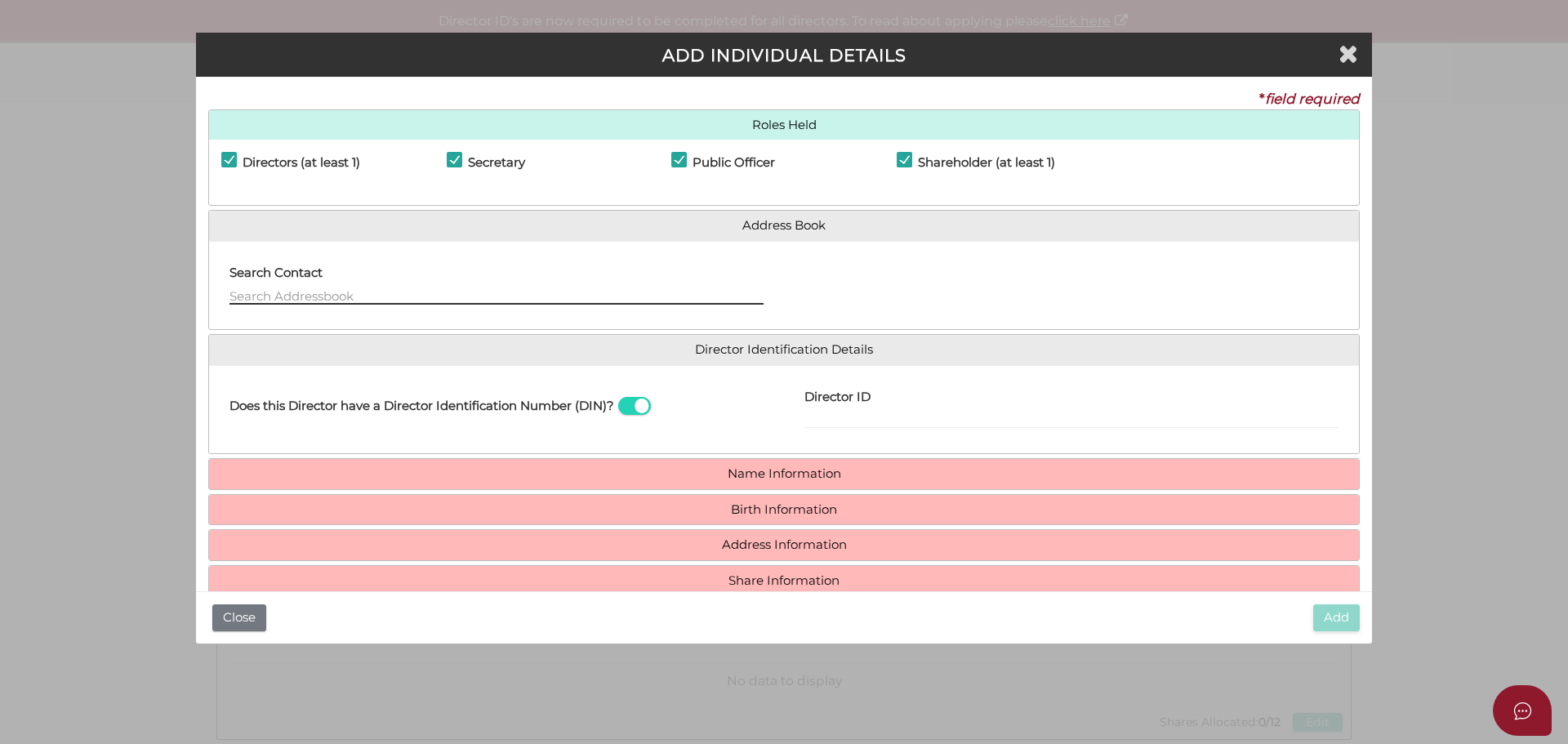
click at [299, 297] on input "text" at bounding box center [496, 295] width 535 height 18
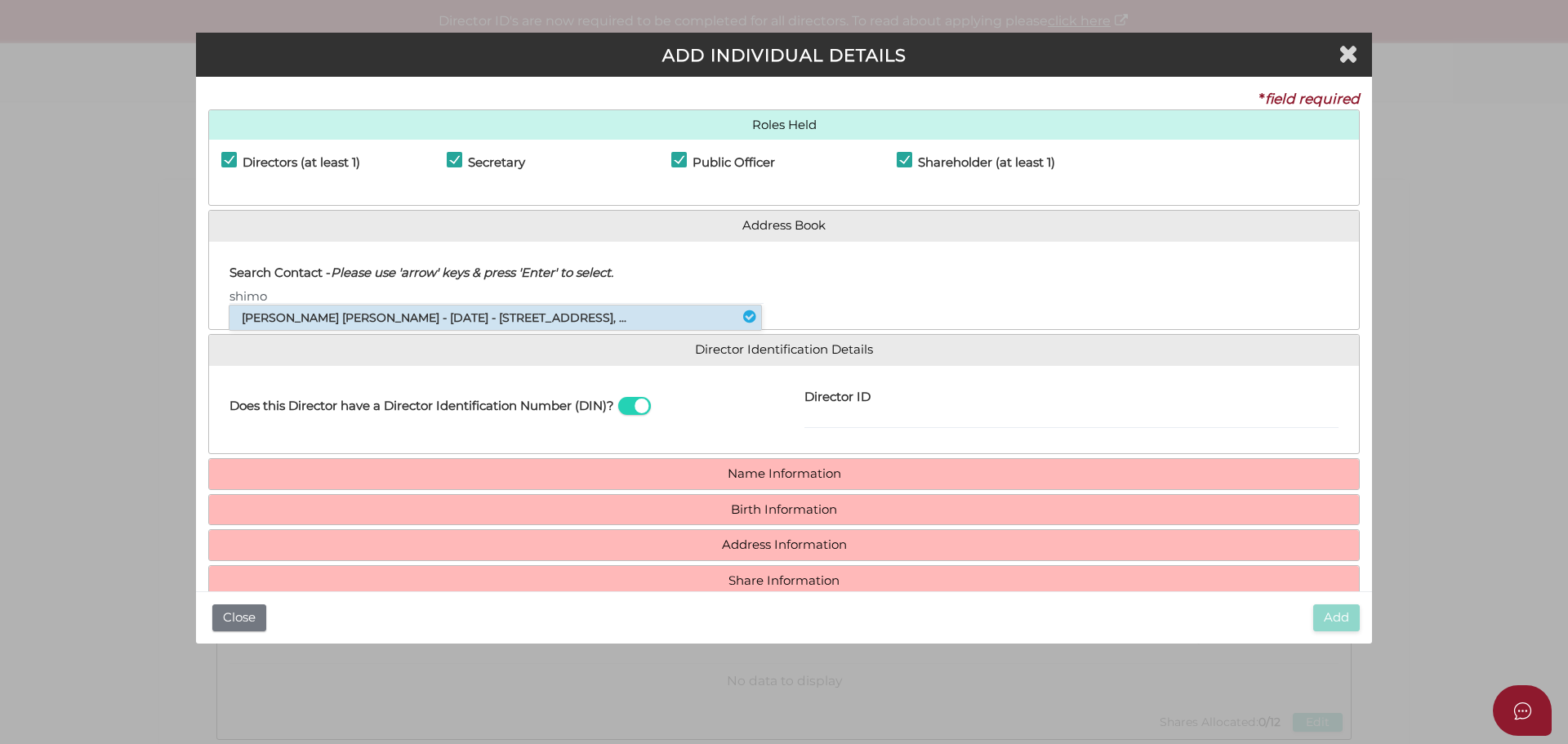
click at [406, 314] on li "Shimona Hadassah Fraid - 08/11/1995 - 275 Mornington-tyabb Road, Moorooduc, ..." at bounding box center [495, 318] width 532 height 24
type input "Shimona"
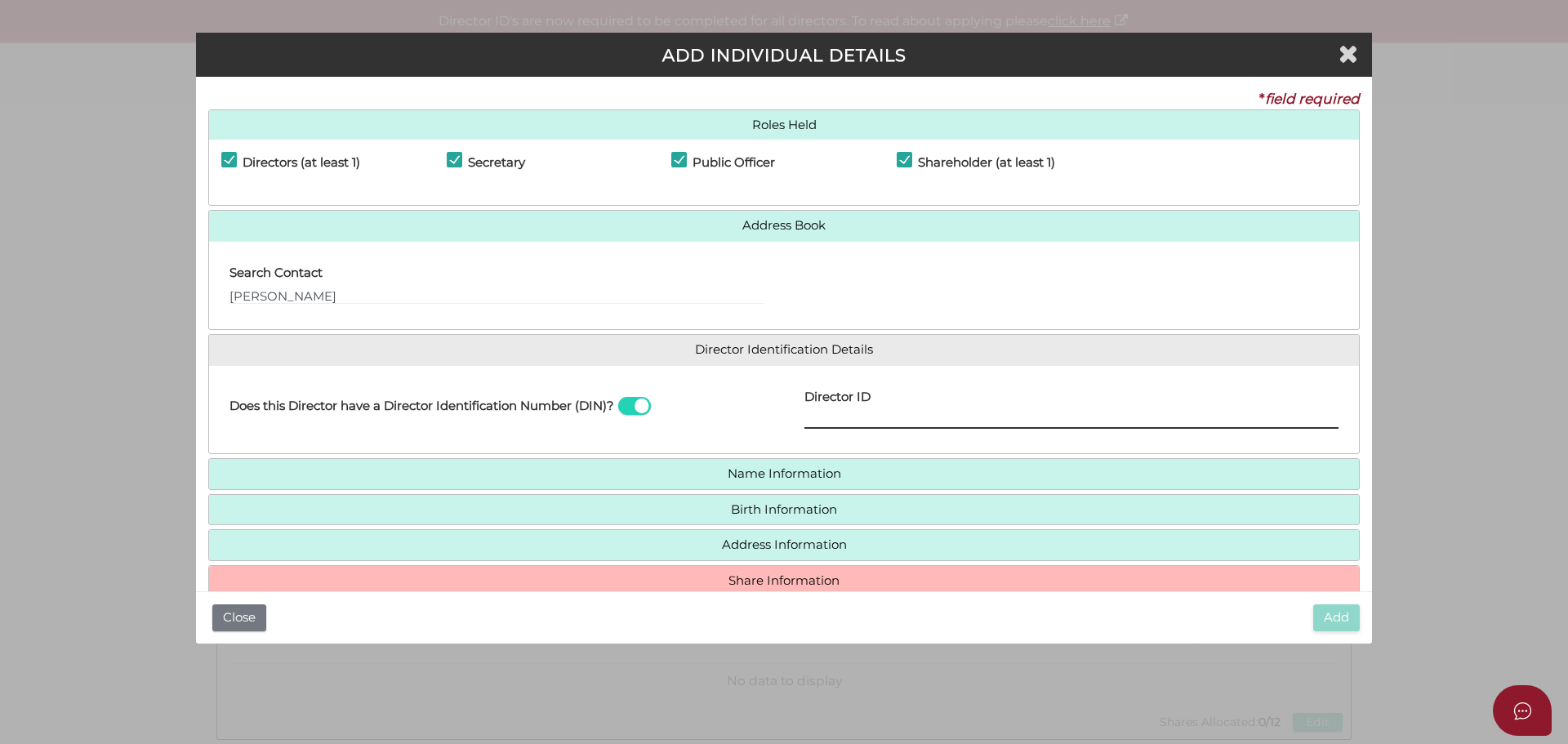
click at [843, 418] on input "Director ID" at bounding box center [1072, 419] width 535 height 18
paste input "036401679920594"
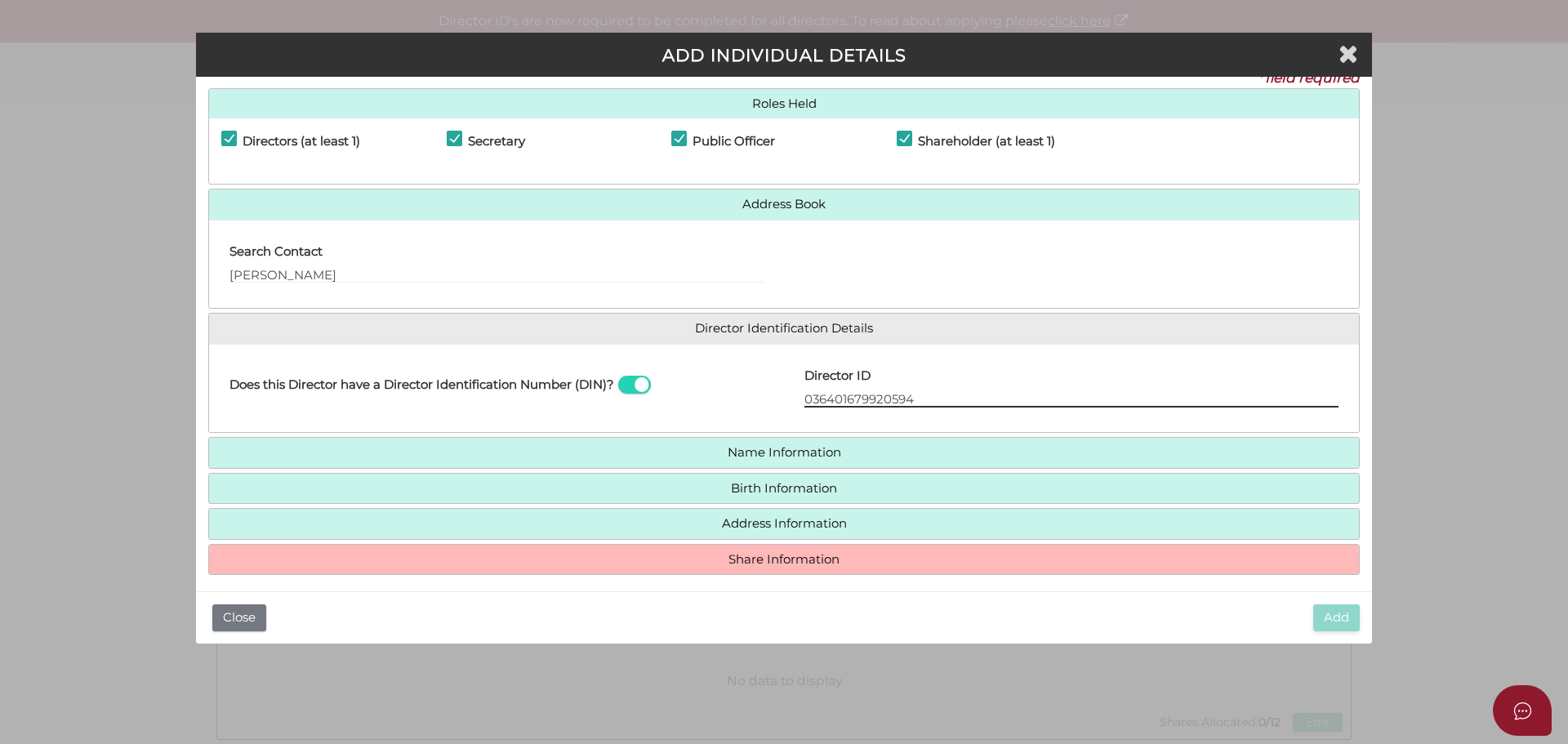
scroll to position [31, 0]
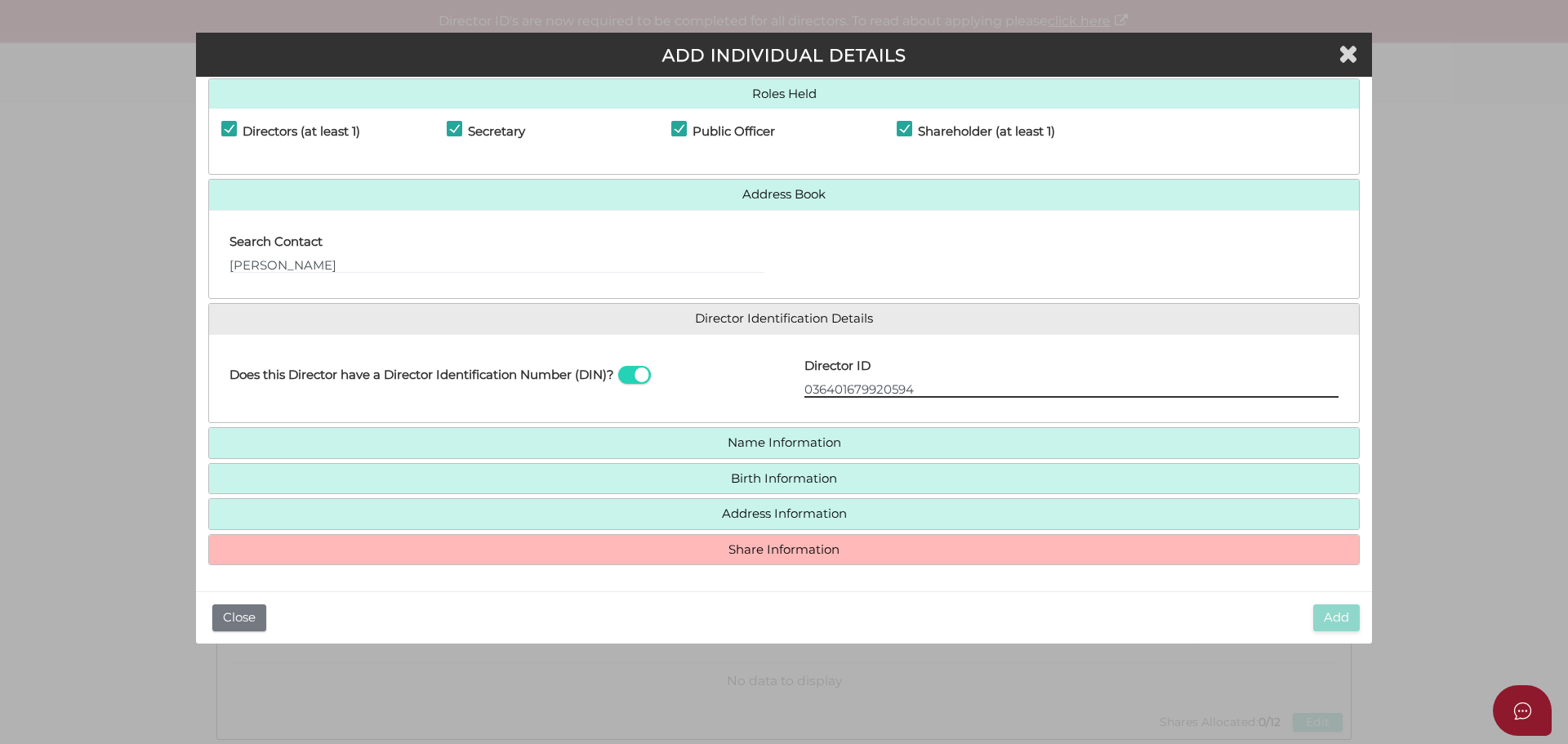
type input "036401679920594"
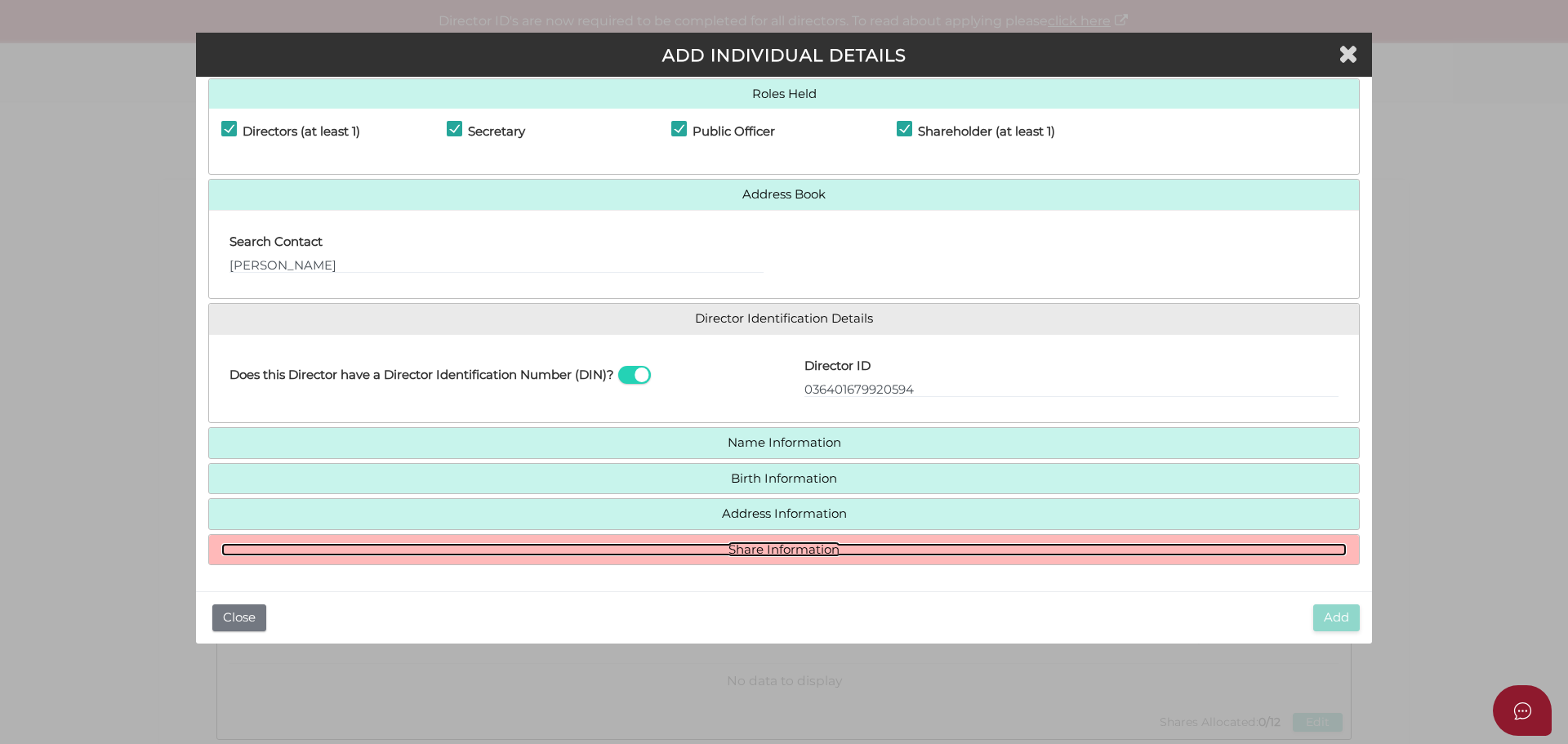
click at [795, 547] on link "Share Information" at bounding box center [784, 550] width 1125 height 14
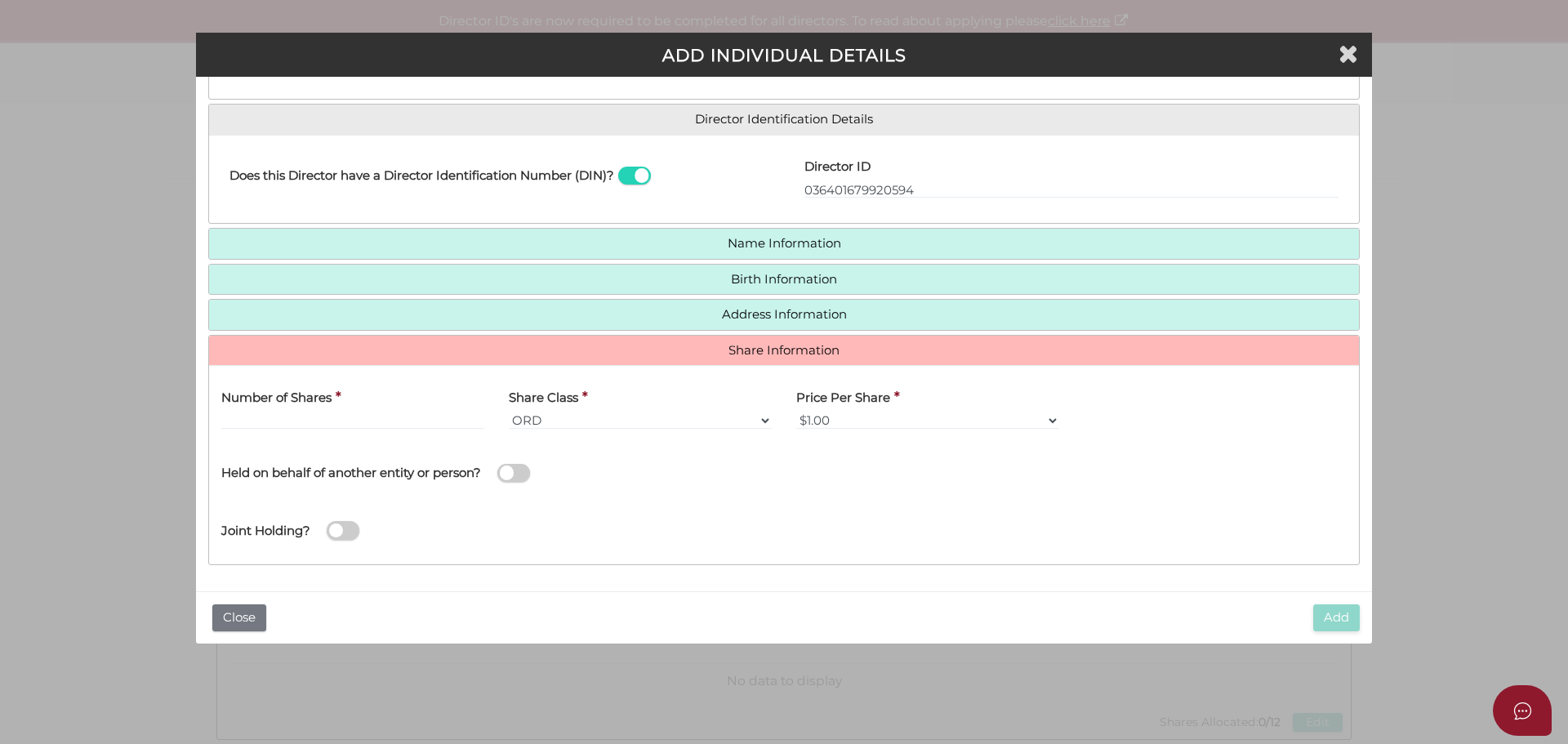
click at [354, 431] on div "Number of Shares *" at bounding box center [352, 410] width 287 height 63
click at [350, 415] on input "text" at bounding box center [352, 420] width 263 height 18
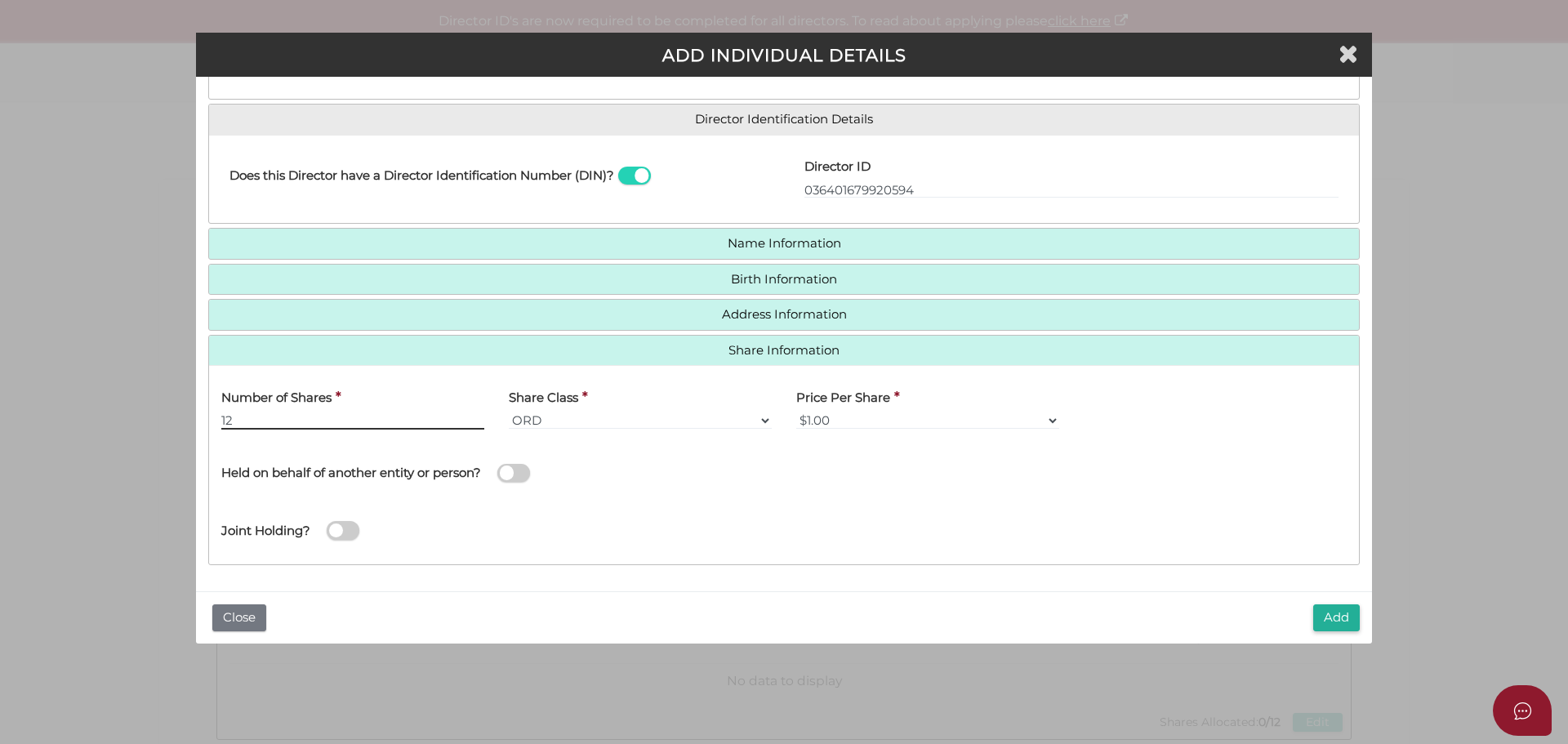
type input "12"
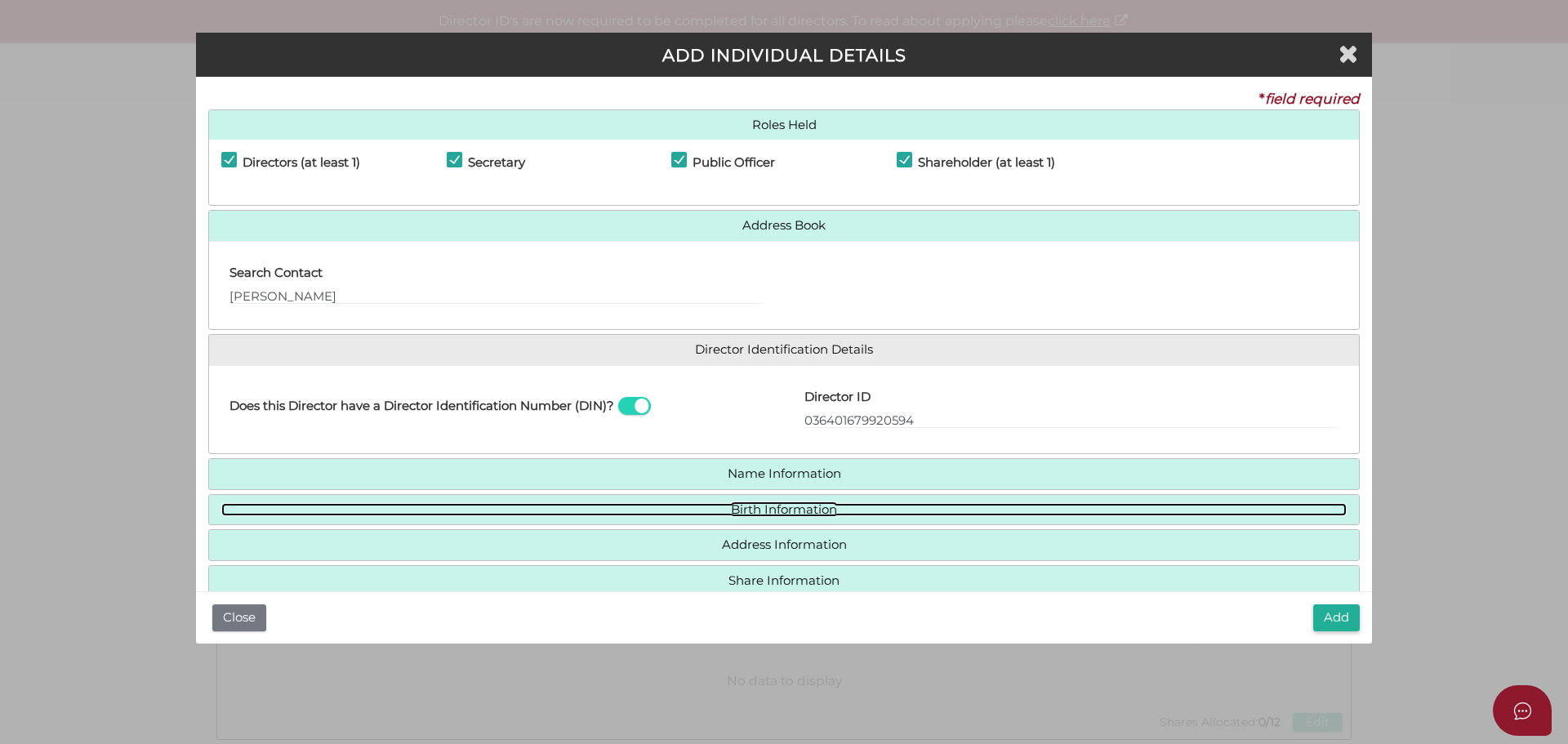
click at [773, 511] on link "Birth Information" at bounding box center [784, 510] width 1125 height 14
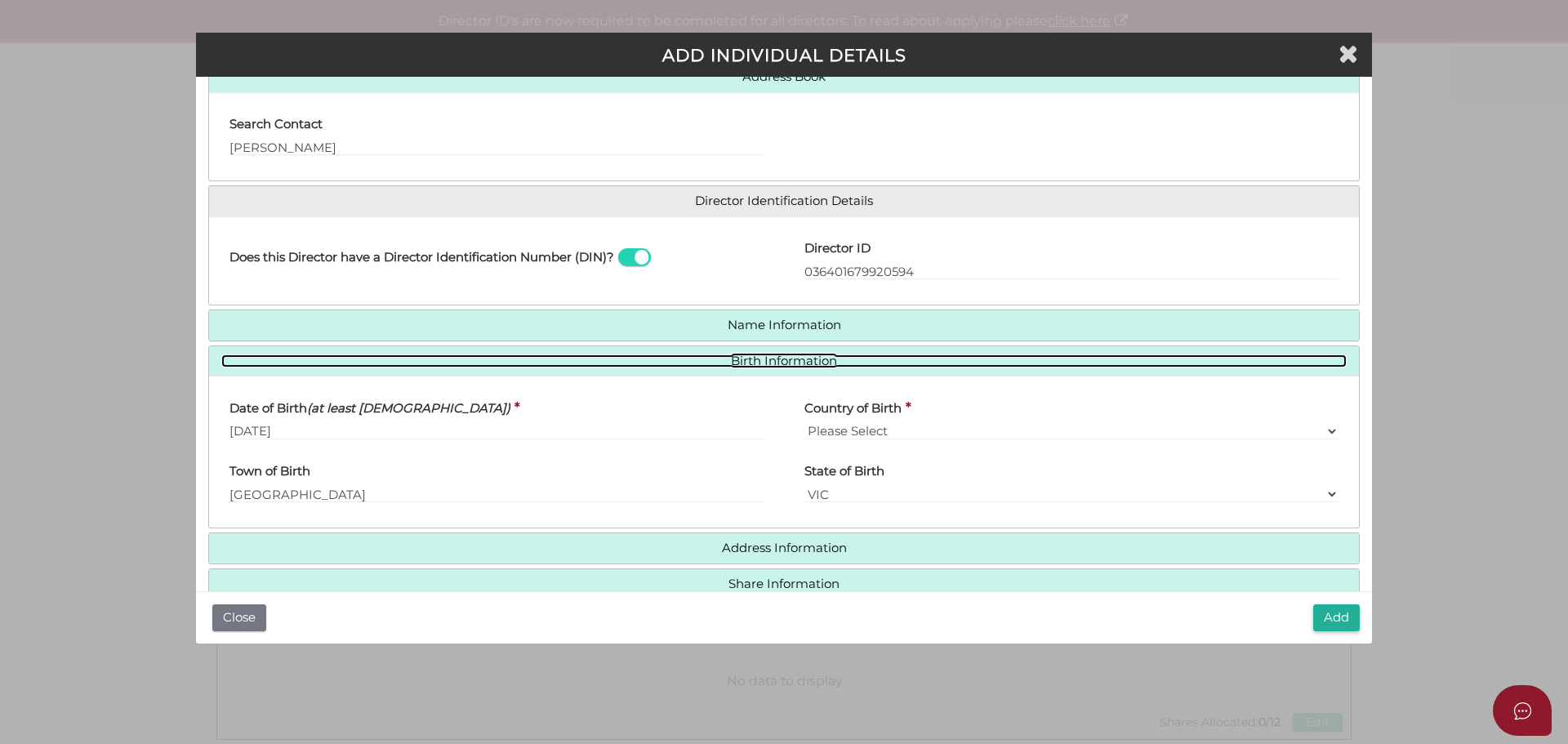
scroll to position [245, 0]
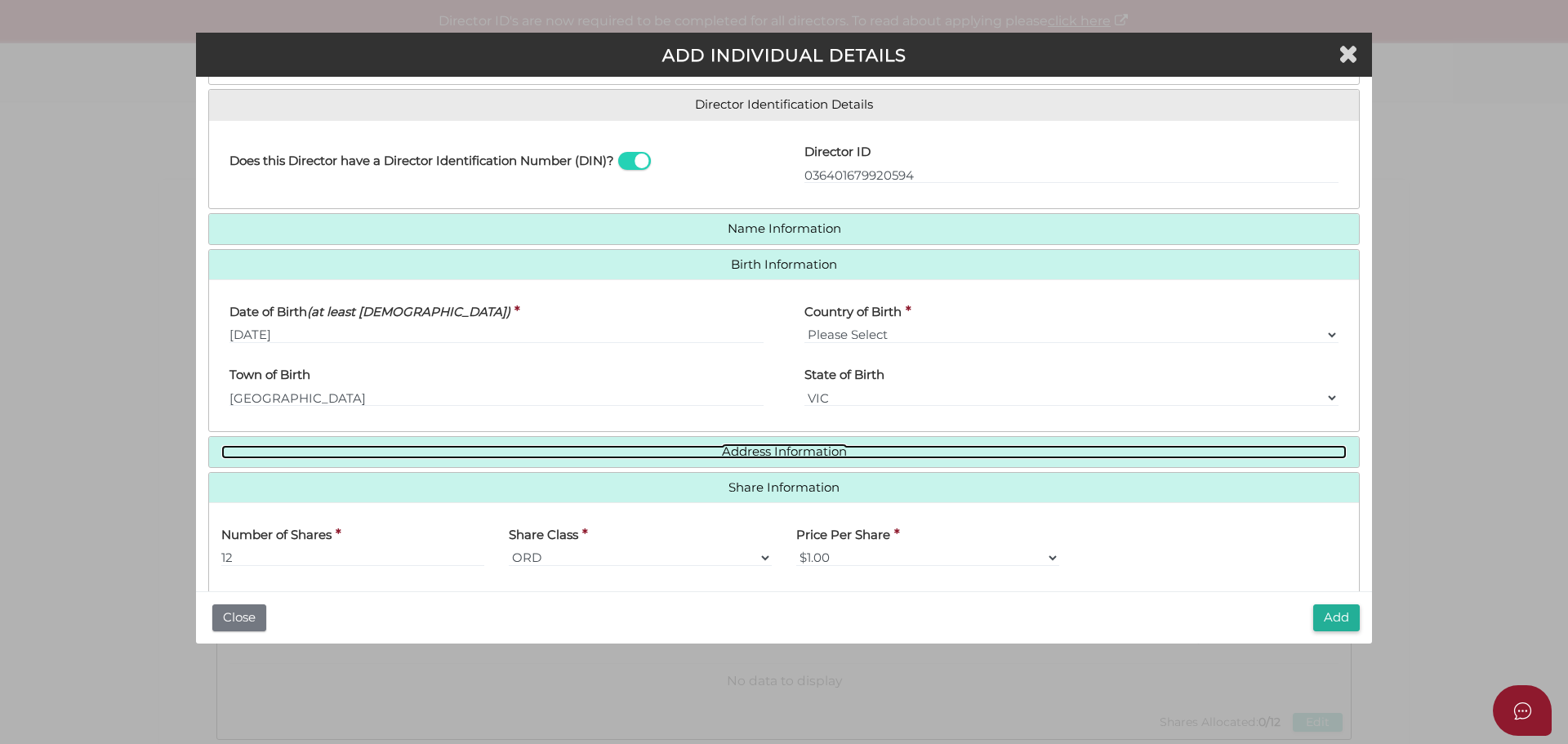
click at [810, 451] on link "Address Information" at bounding box center [784, 452] width 1125 height 14
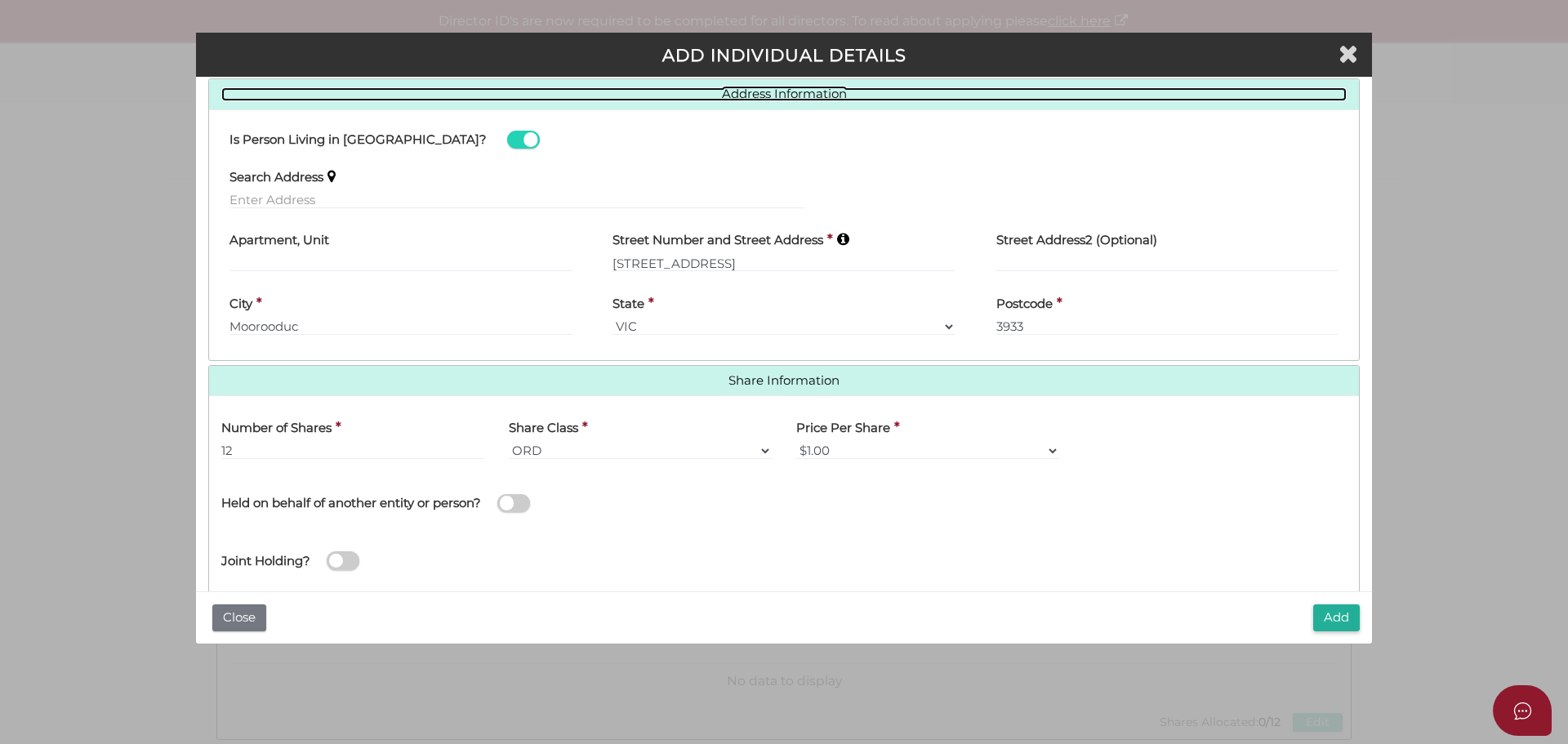
scroll to position [633, 0]
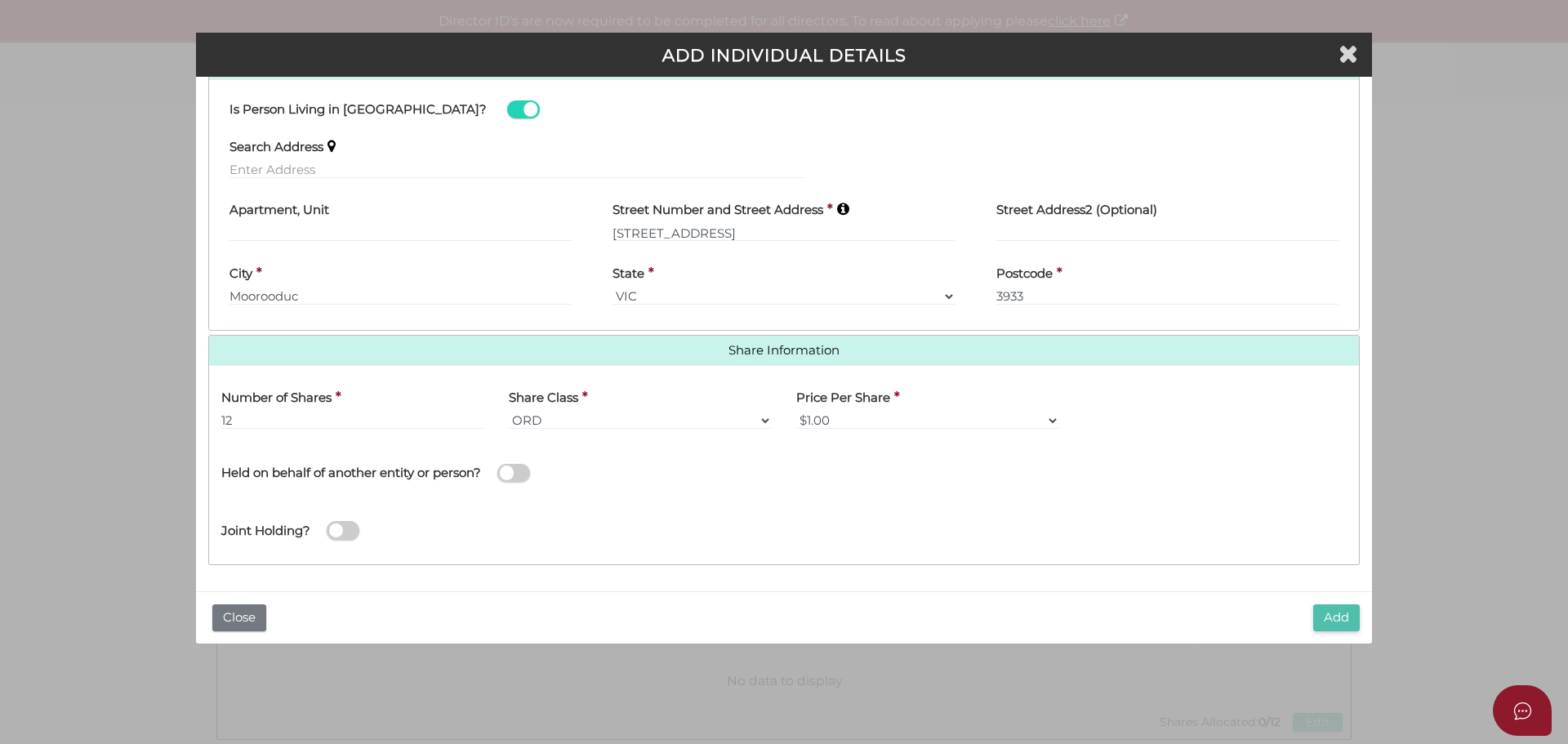
click at [1343, 609] on button "Add" at bounding box center [1336, 617] width 47 height 27
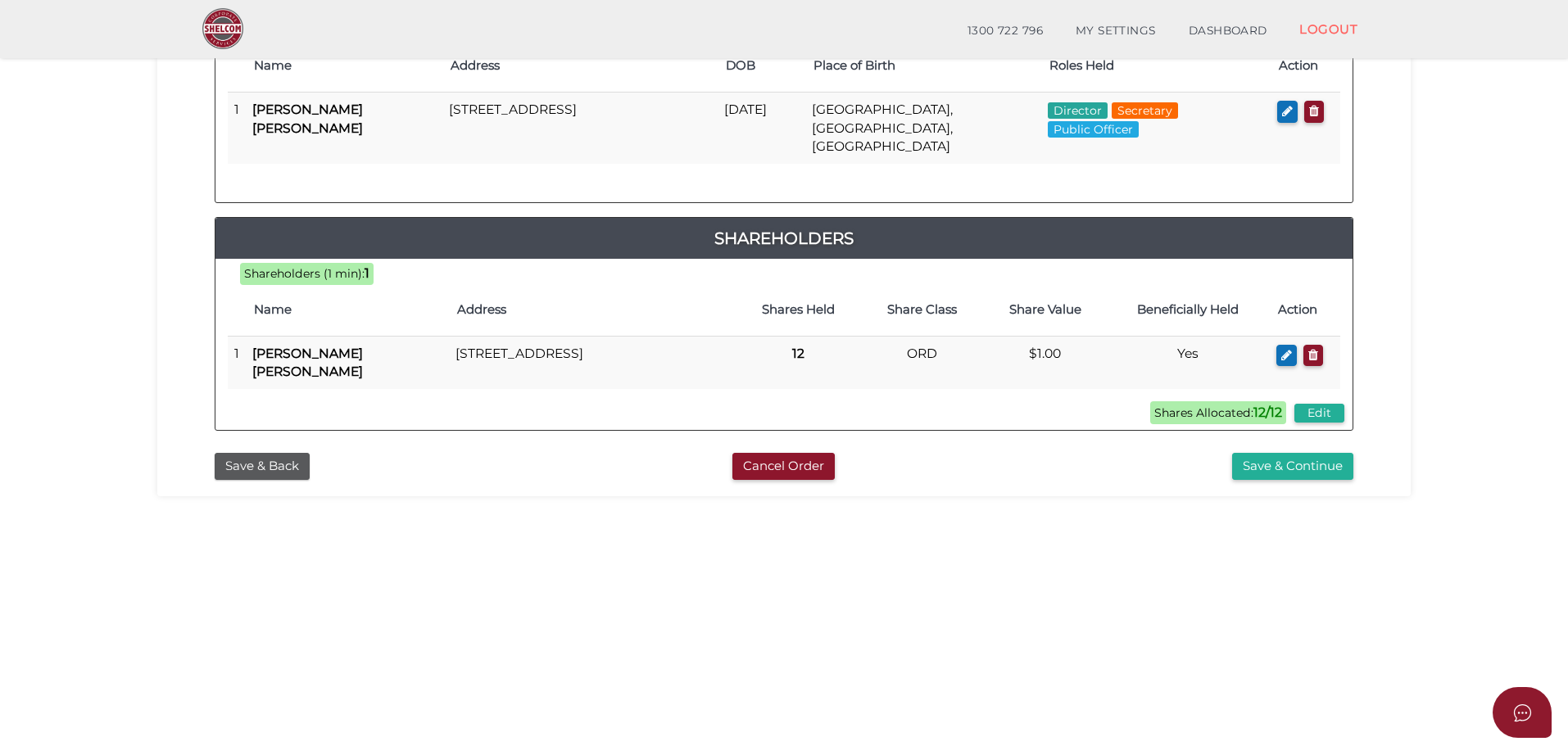
scroll to position [379, 0]
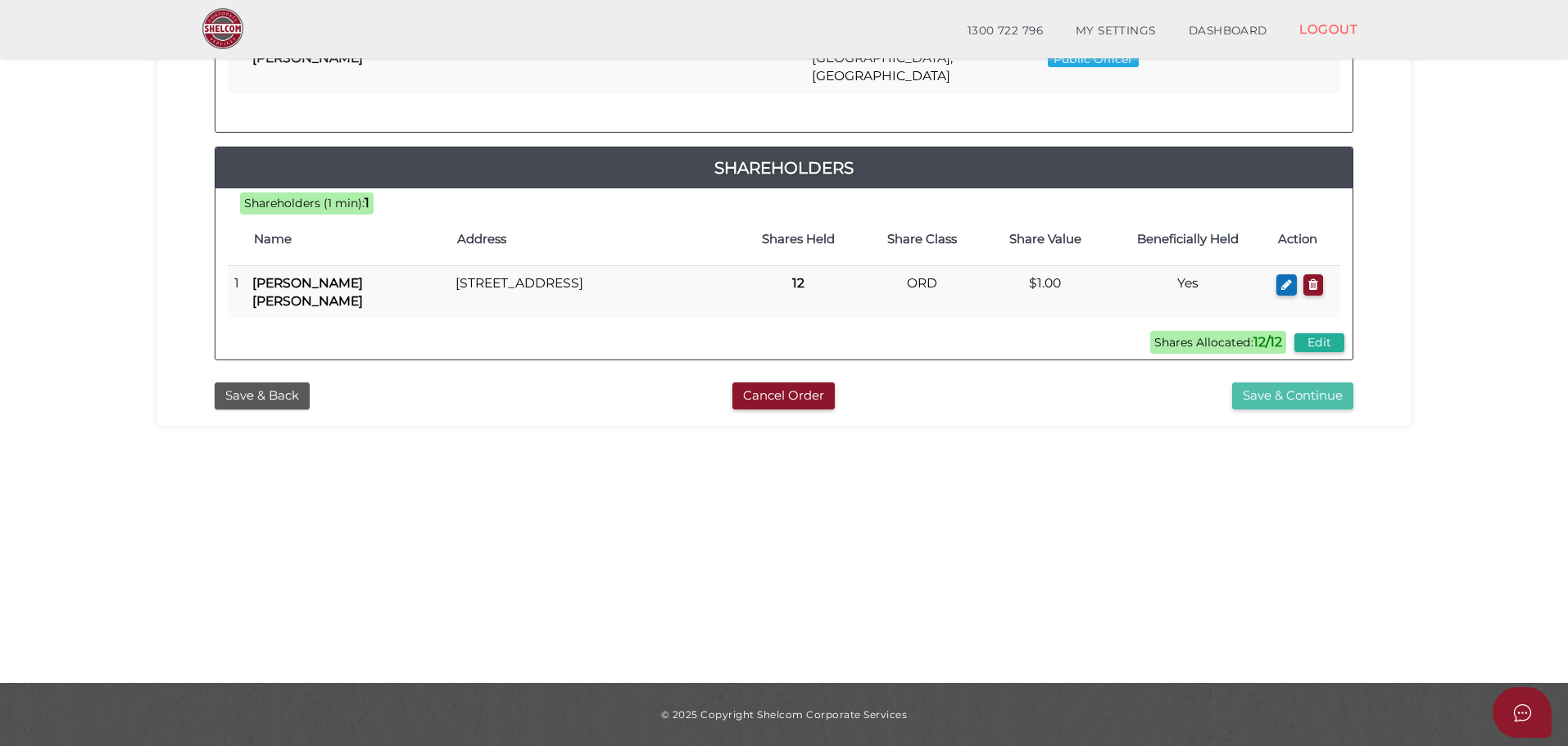
click at [1281, 384] on button "Save & Continue" at bounding box center [1293, 396] width 121 height 27
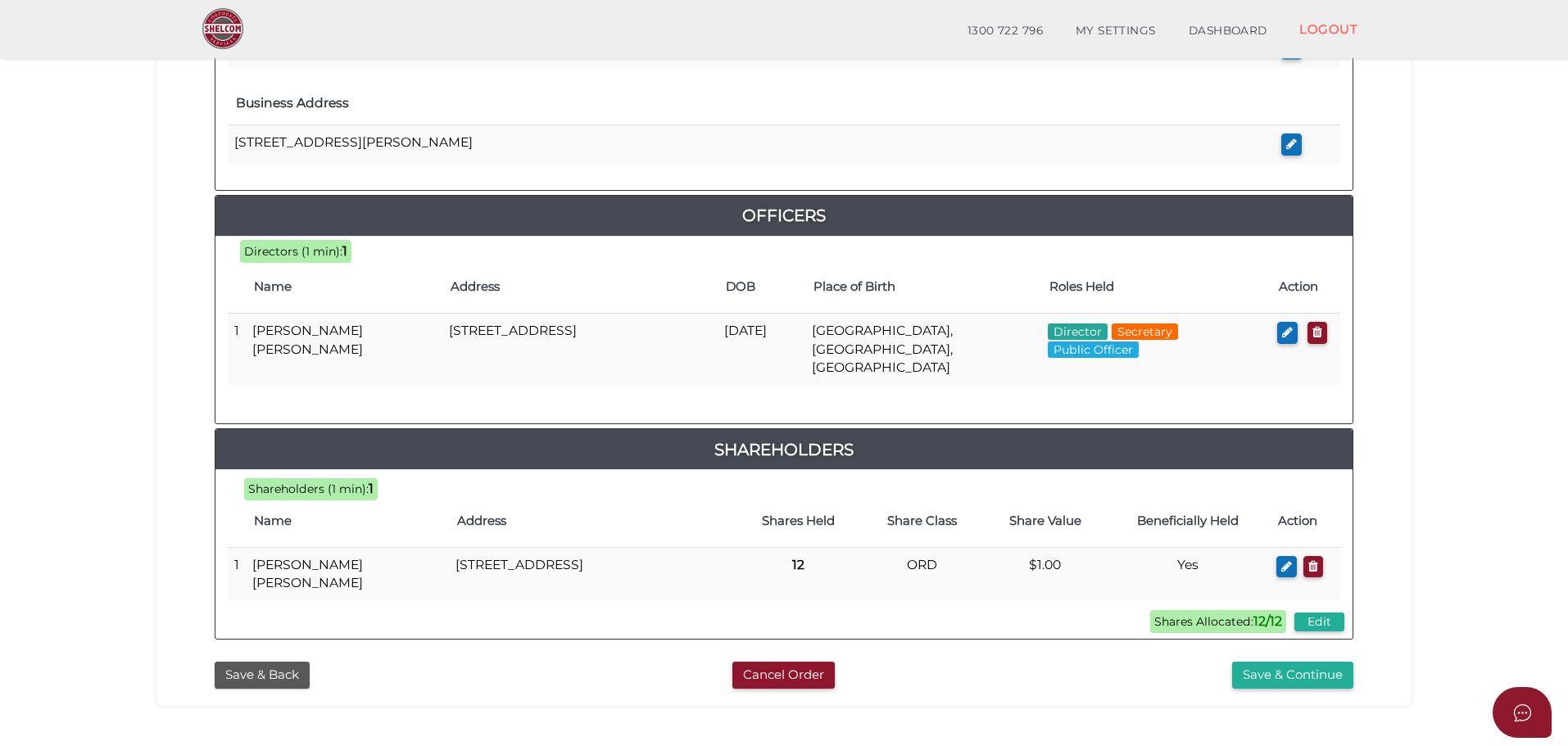
scroll to position [703, 0]
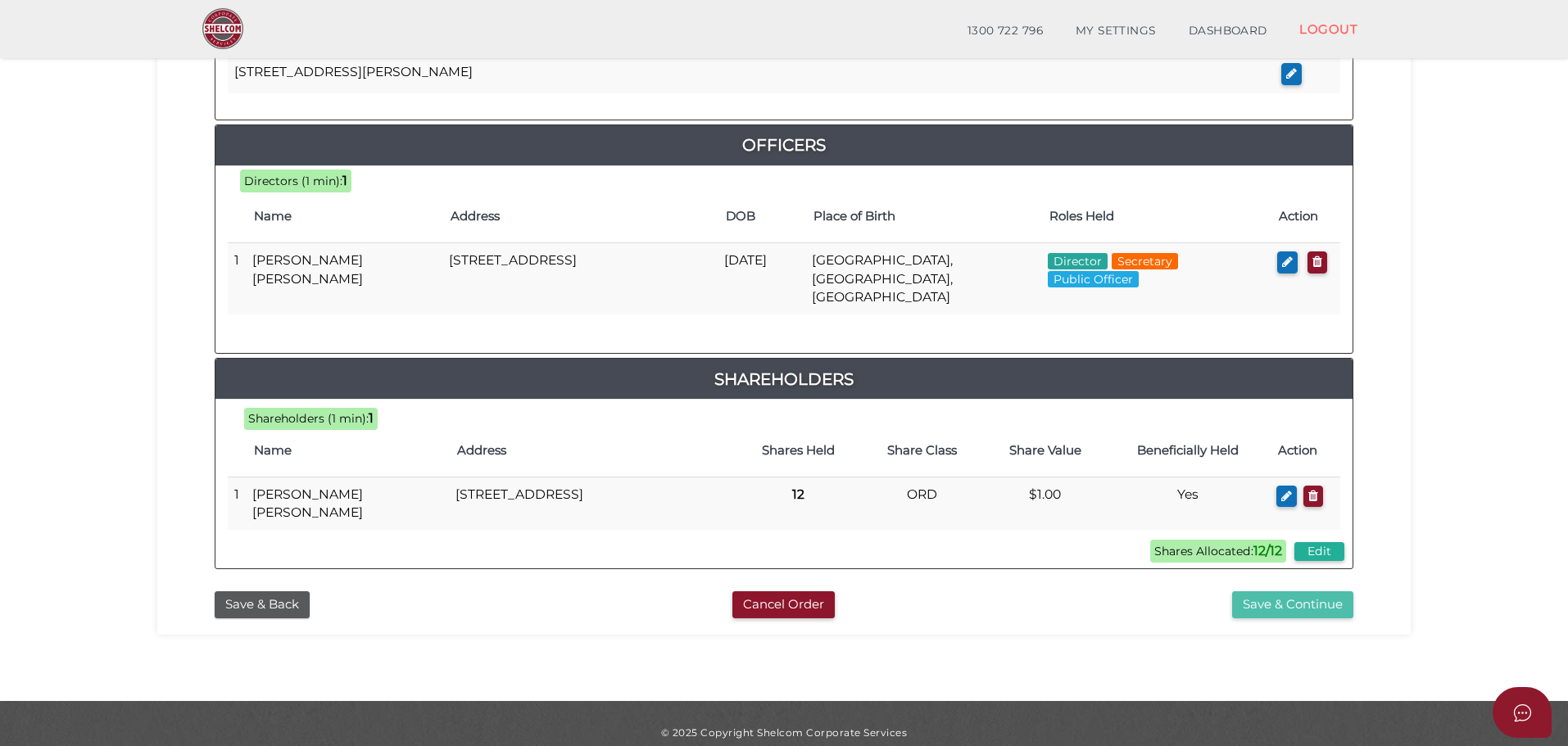
click at [1283, 592] on button "Save & Continue" at bounding box center [1293, 605] width 121 height 27
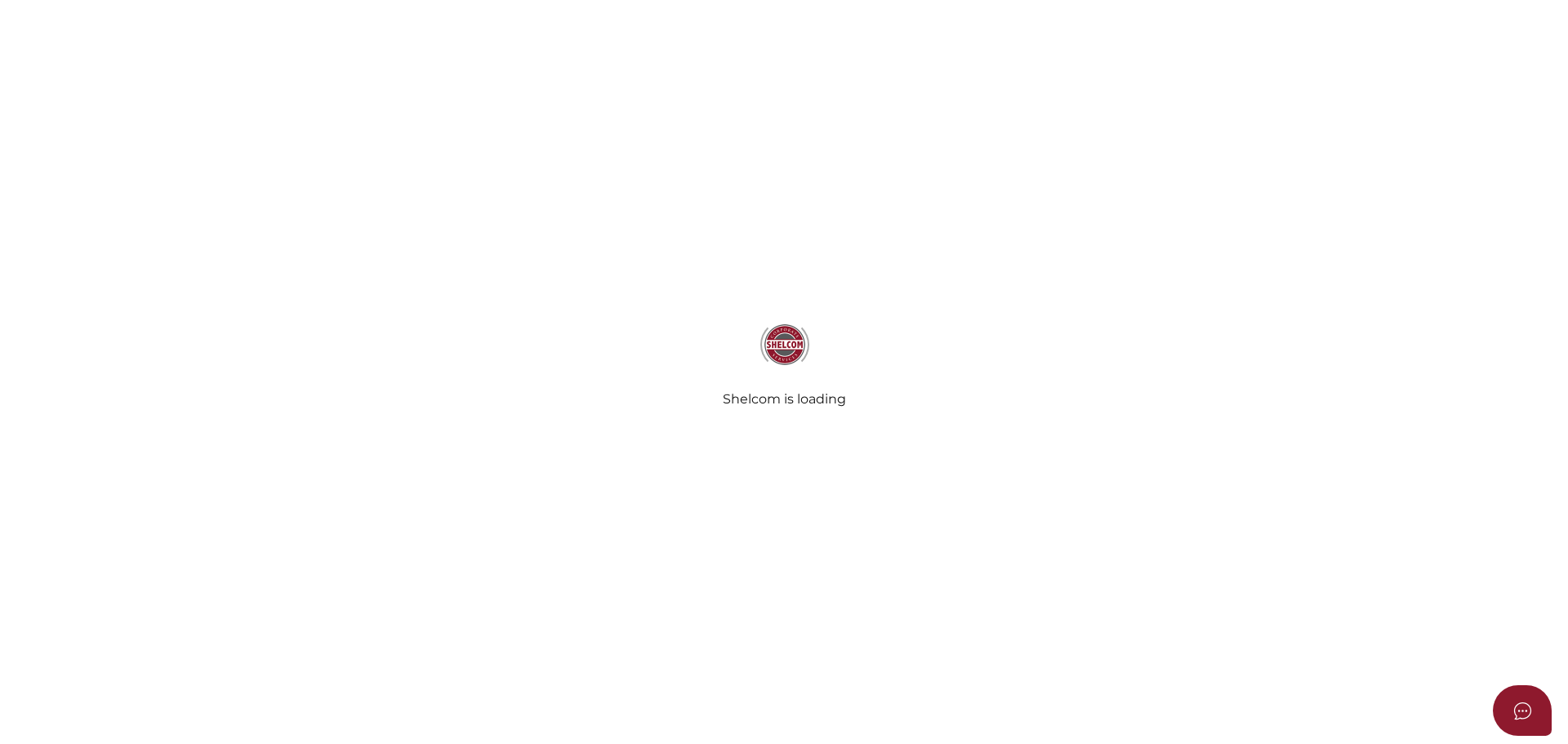
select select "Comb Binding"
select select "No"
radio input "true"
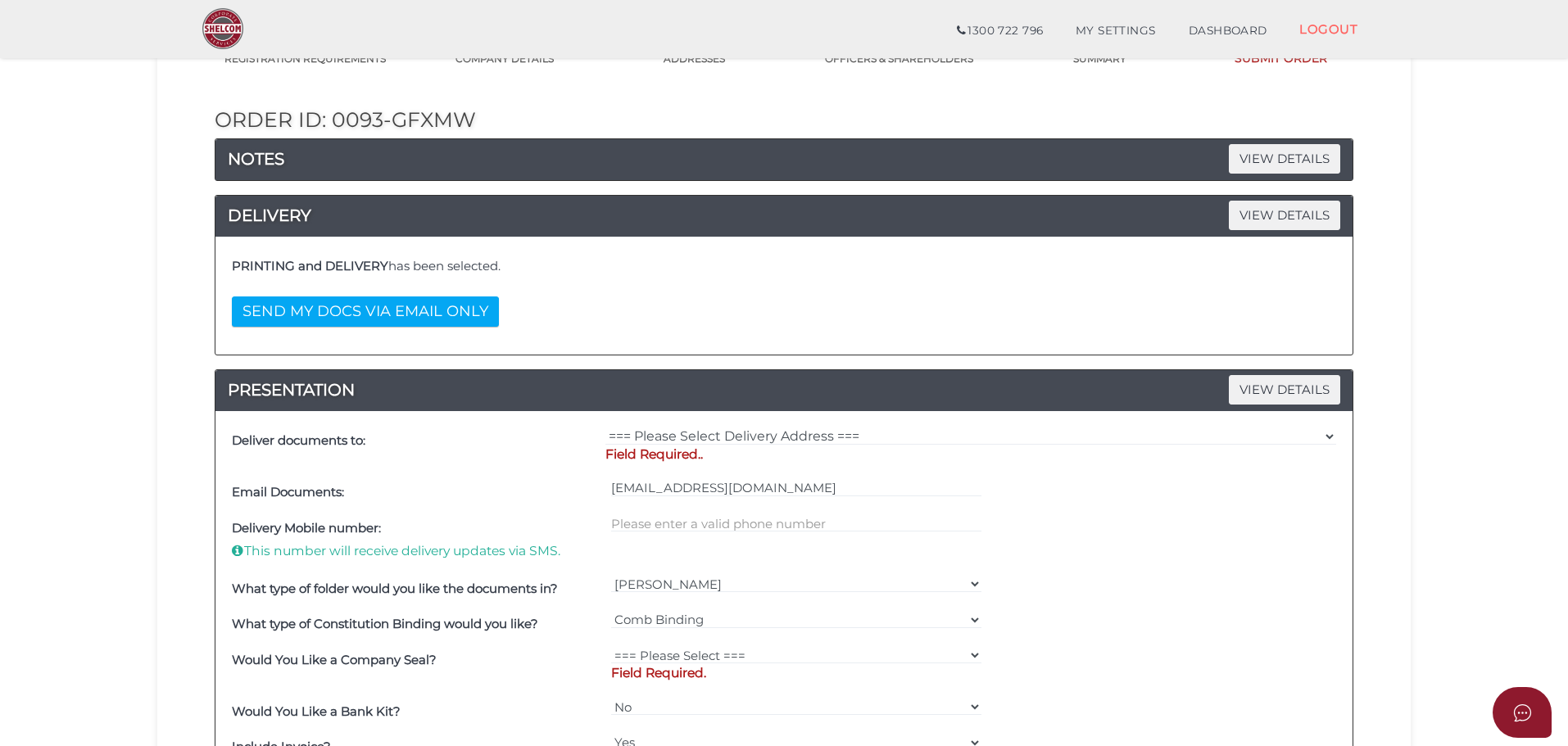
scroll to position [245, 0]
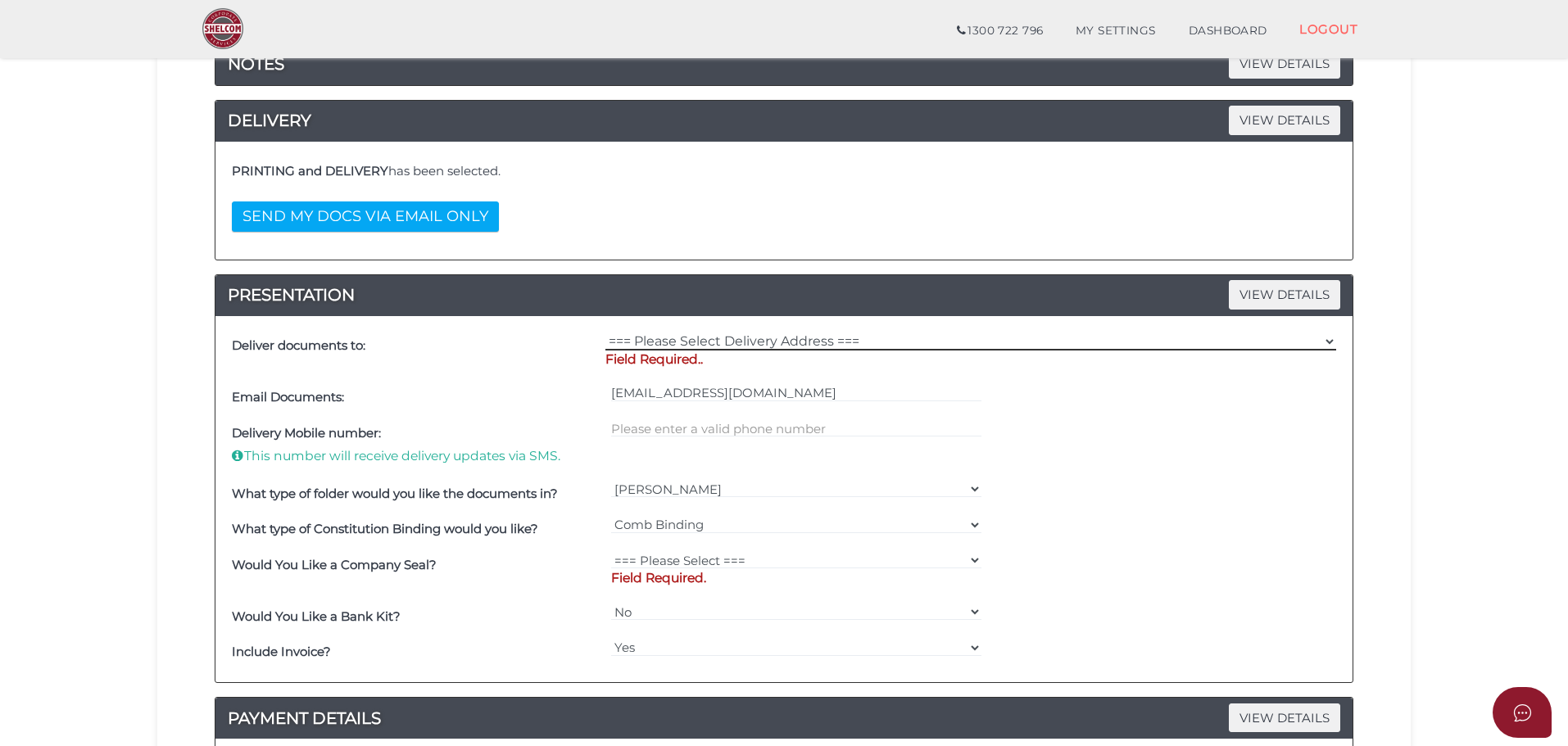
click at [857, 346] on select "=== Please Select Delivery Address === (User Address - [PERSON_NAME]) Level 1 […" at bounding box center [972, 341] width 731 height 18
select select "0"
click at [606, 333] on select "=== Please Select Delivery Address === (User Address - [PERSON_NAME]) Level 1 […" at bounding box center [972, 341] width 731 height 18
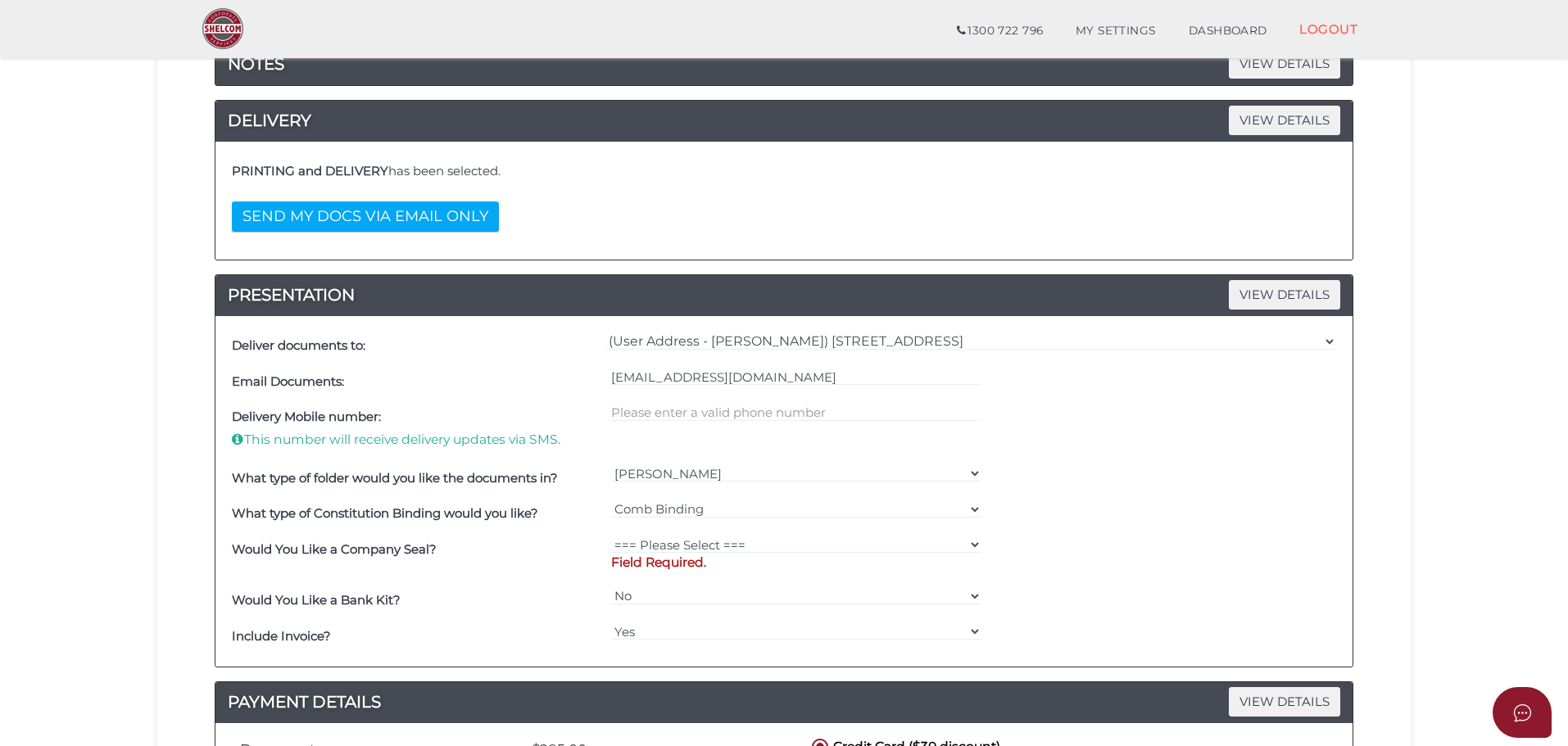
click at [57, 385] on section "Company Registration 46c9bab0b0013c62bb9cea265c6f3f34 1 REGISTRATION REQUIREMEN…" at bounding box center [784, 432] width 1568 height 1268
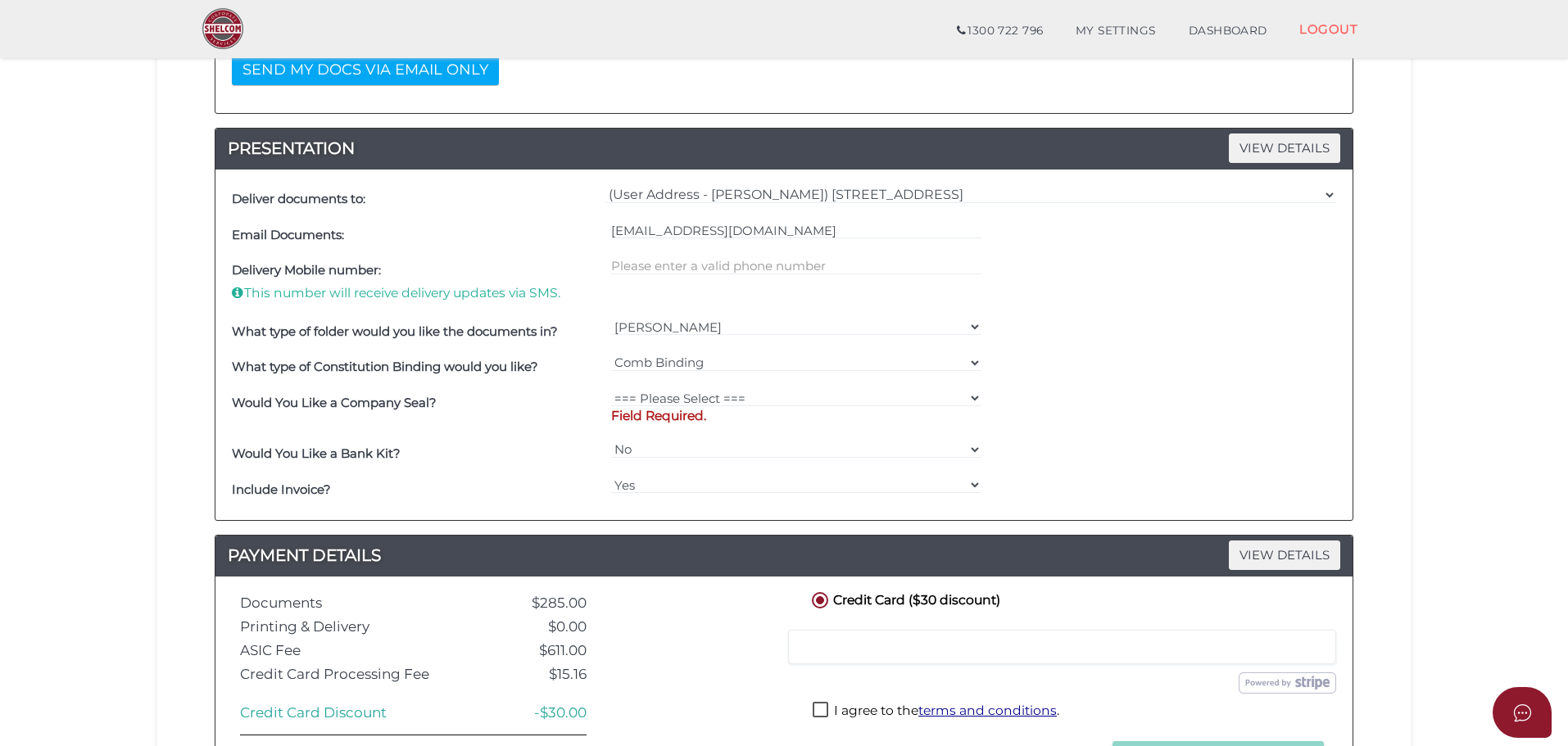
scroll to position [410, 0]
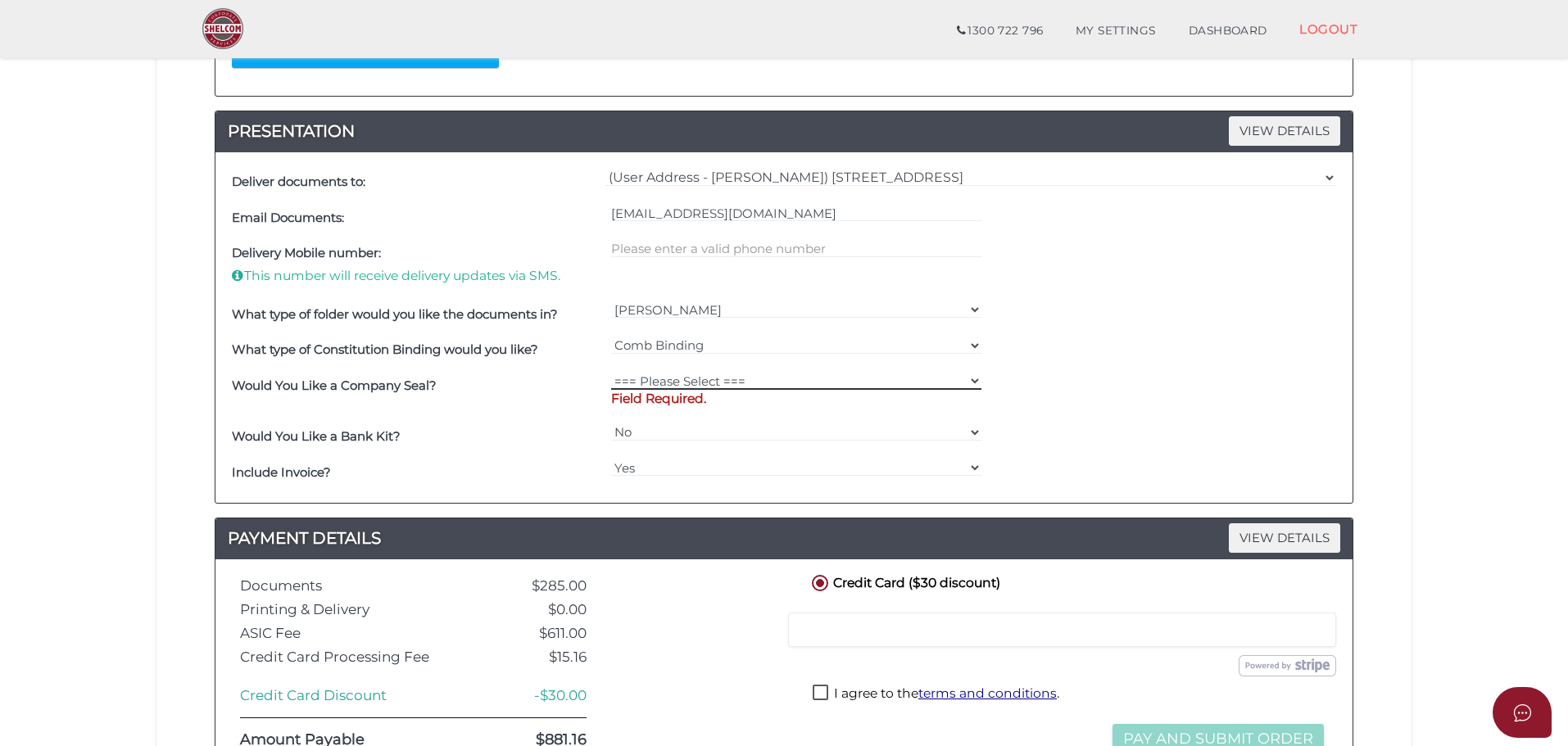
click at [707, 378] on select "=== Please Select === Fold Seal $50 No Seal" at bounding box center [797, 380] width 371 height 18
select select "0"
click at [611, 372] on select "=== Please Select === Fold Seal $50 No Seal" at bounding box center [797, 380] width 371 height 18
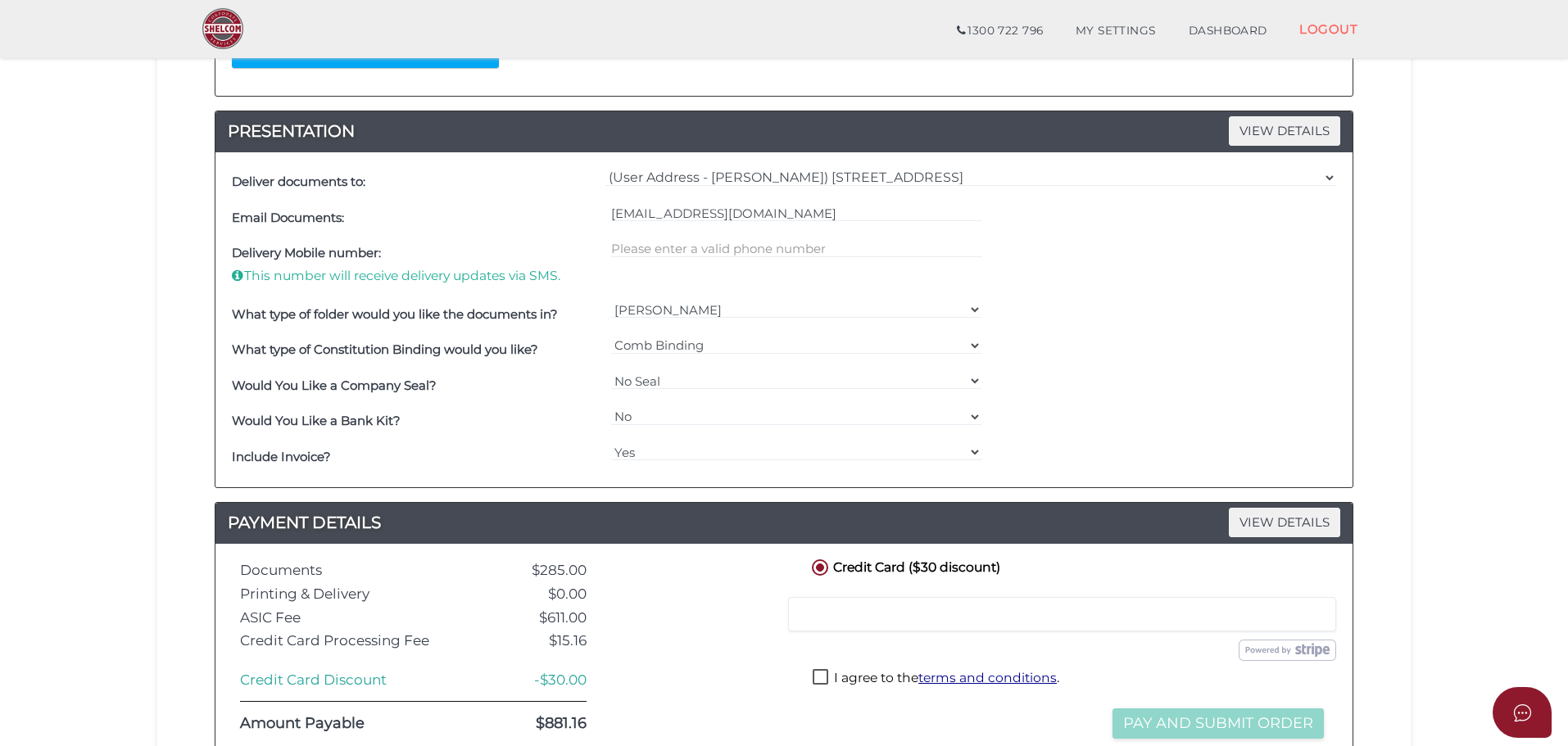
click at [76, 369] on section "Company Registration 46c9bab0b0013c62bb9cea265c6f3f34 1 REGISTRATION REQUIREMEN…" at bounding box center [784, 259] width 1568 height 1252
click at [822, 676] on label "I agree to the terms and conditions ." at bounding box center [936, 680] width 246 height 21
checkbox input "true"
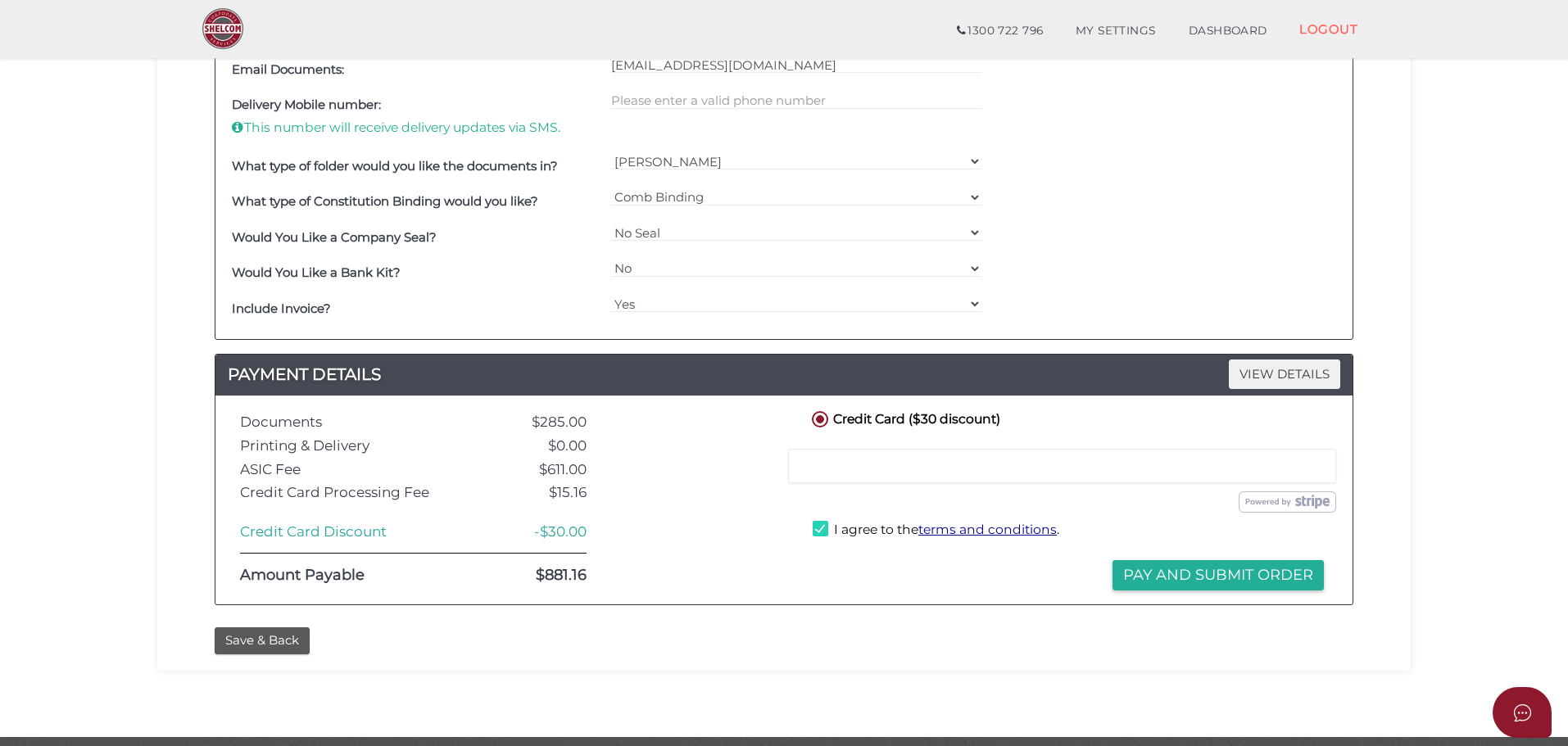
scroll to position [574, 0]
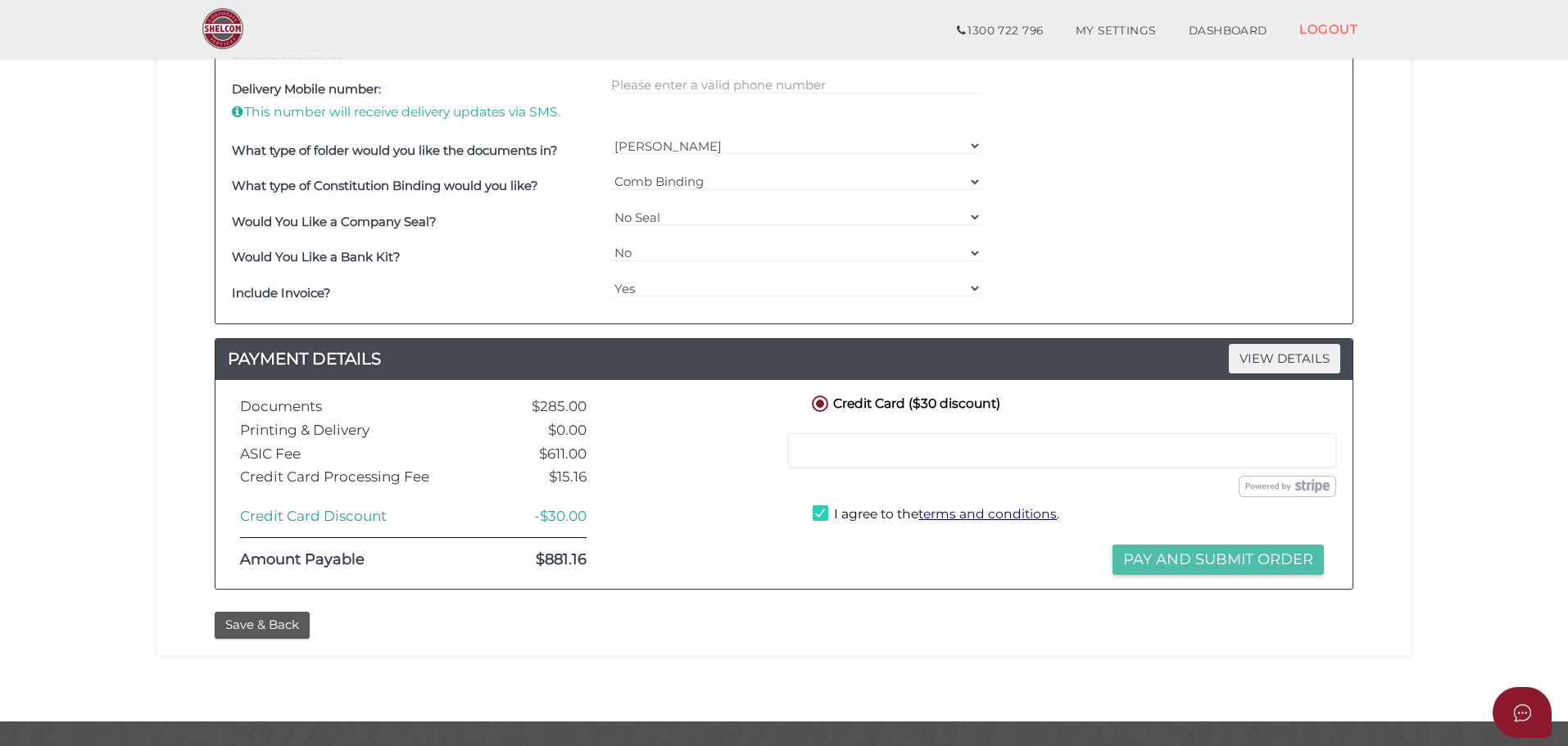
click at [1239, 565] on button "Pay and Submit Order" at bounding box center [1218, 560] width 212 height 30
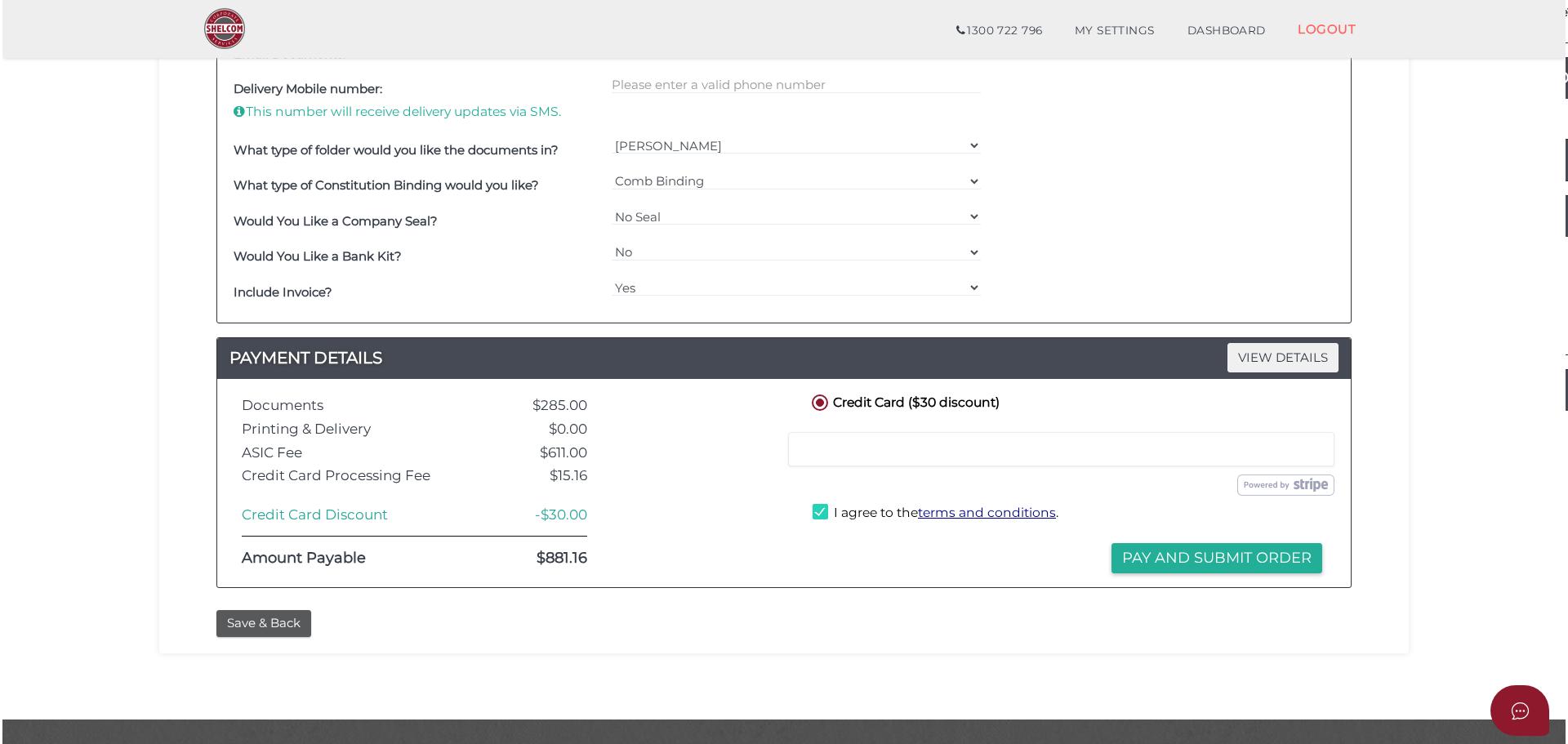
scroll to position [0, 0]
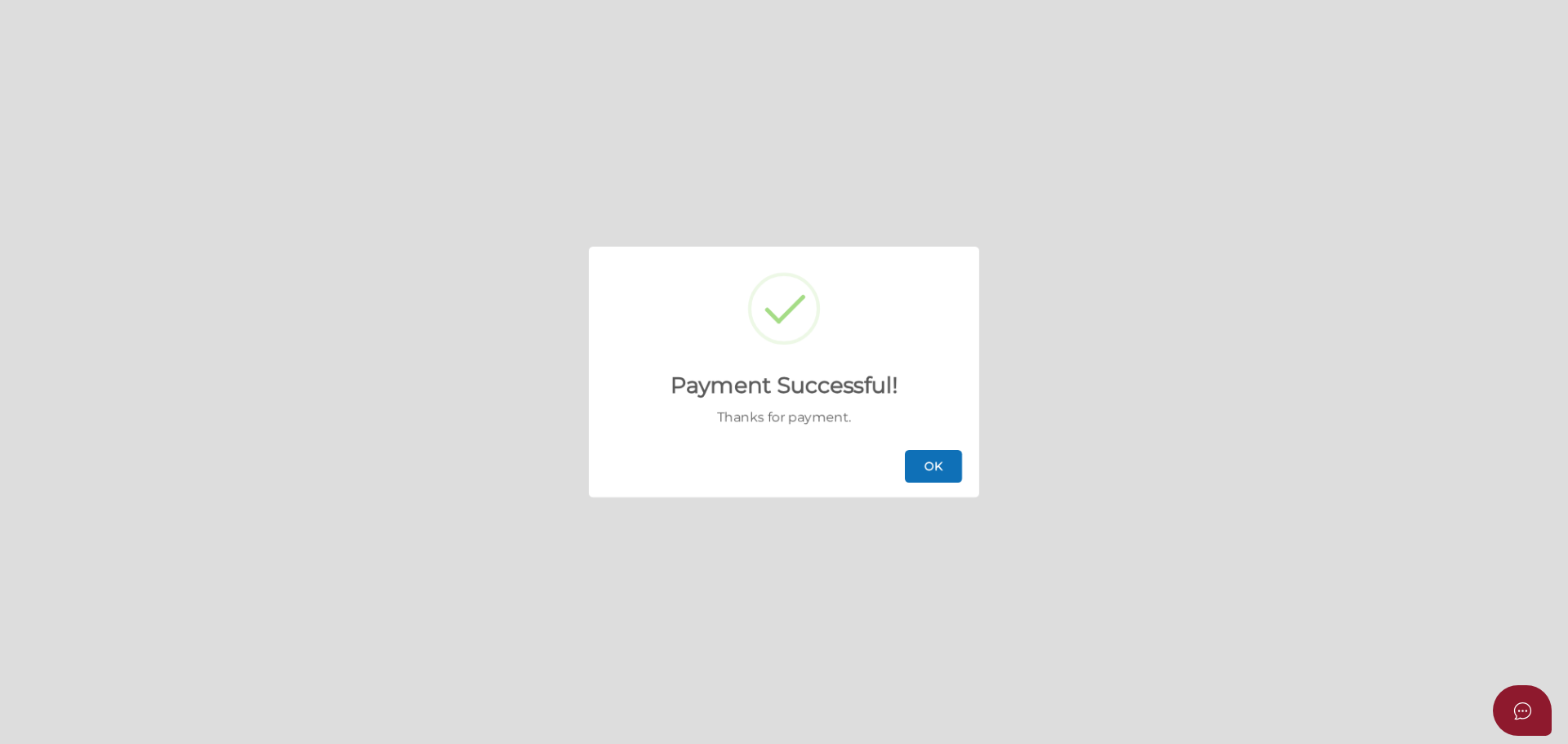
click at [940, 465] on button "OK" at bounding box center [934, 467] width 57 height 33
